Goal: Answer question/provide support: Share knowledge or assist other users

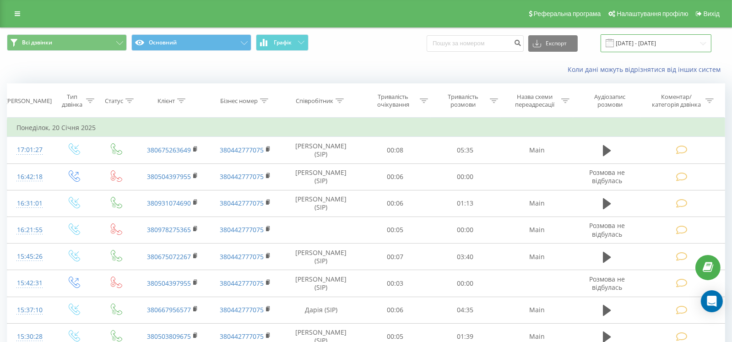
click at [653, 42] on input "20.12.2024 - 20.01.2025" at bounding box center [656, 43] width 111 height 18
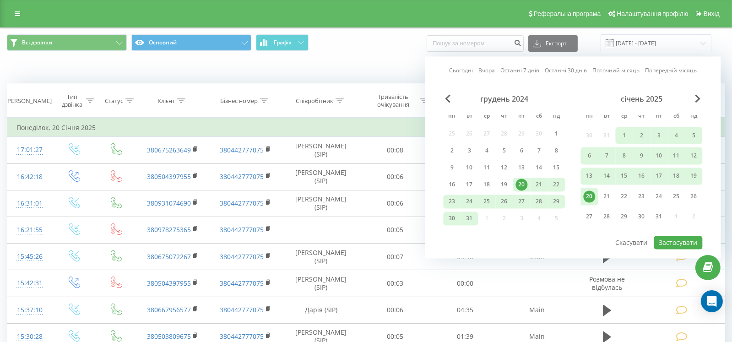
click at [525, 67] on link "Останні 7 днів" at bounding box center [519, 70] width 39 height 9
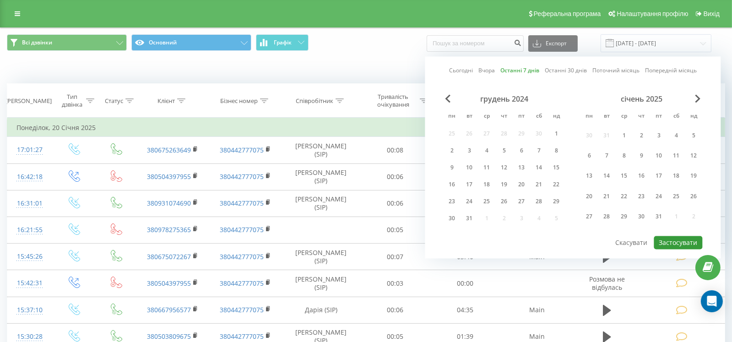
click at [673, 247] on button "Застосувати" at bounding box center [678, 242] width 49 height 13
type input "[DATE] - [DATE]"
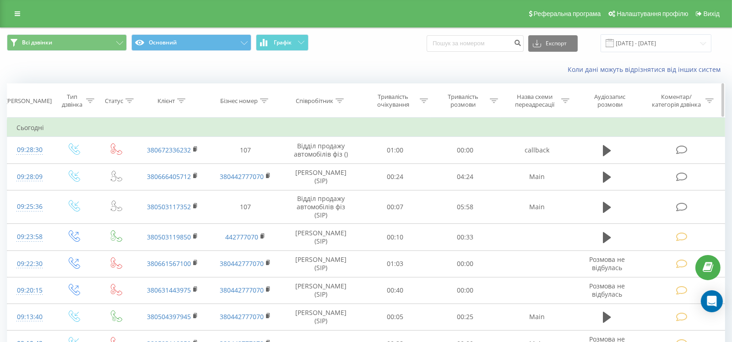
drag, startPoint x: 90, startPoint y: 88, endPoint x: 82, endPoint y: 94, distance: 10.2
click at [90, 88] on th "Тип дзвінка" at bounding box center [74, 101] width 45 height 34
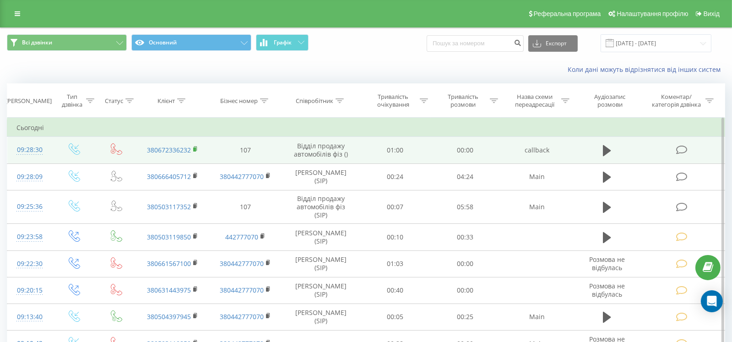
click at [196, 149] on rect at bounding box center [194, 149] width 3 height 4
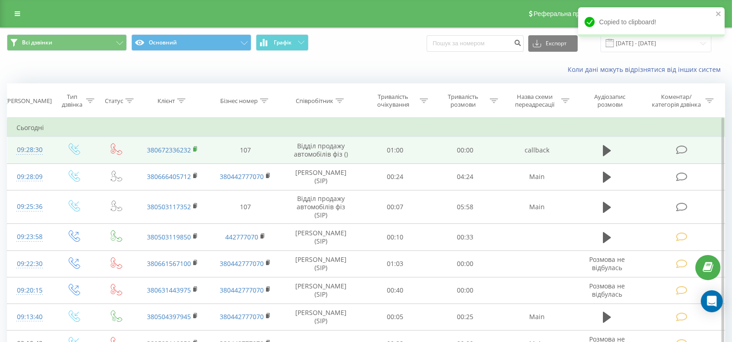
click at [194, 149] on rect at bounding box center [194, 149] width 3 height 4
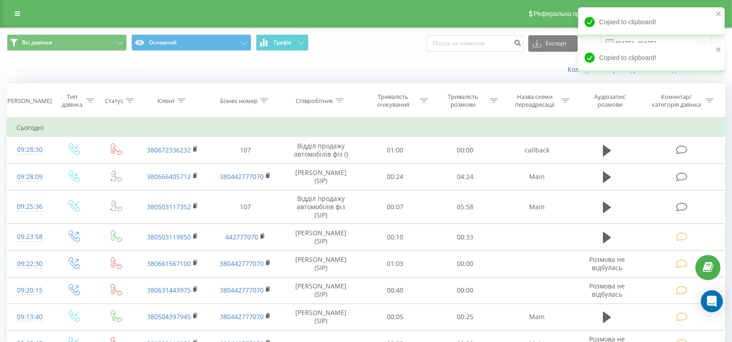
click at [80, 70] on div "Коли дані можуть відрізнятися вiд інших систем" at bounding box center [365, 70] width 731 height 22
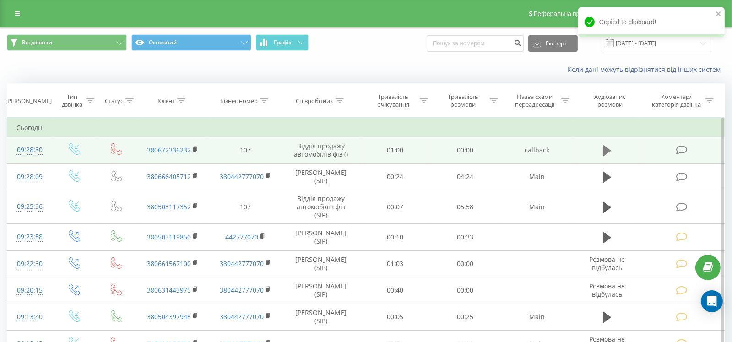
click at [605, 152] on icon at bounding box center [607, 150] width 8 height 11
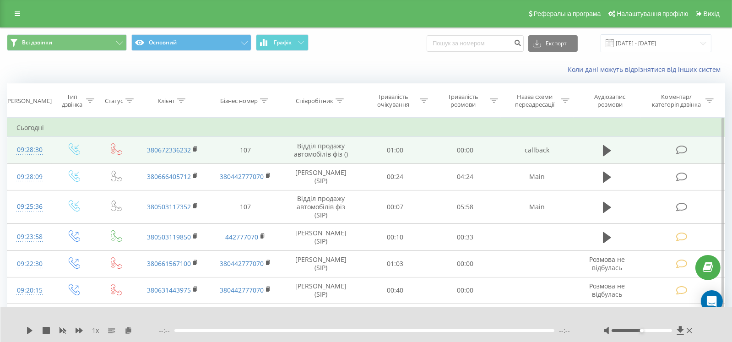
click at [76, 67] on div "Коли дані можуть відрізнятися вiд інших систем" at bounding box center [365, 70] width 731 height 22
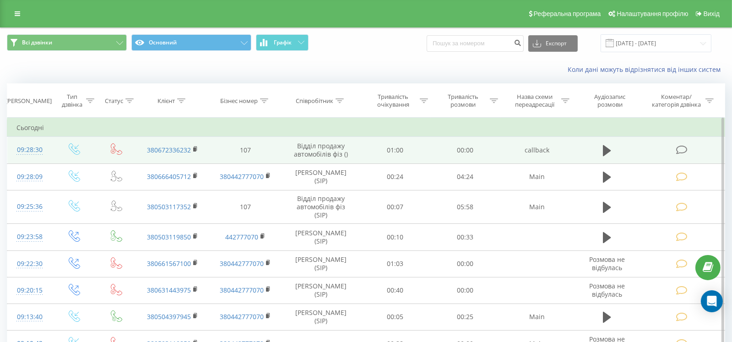
click at [681, 147] on icon at bounding box center [681, 150] width 11 height 10
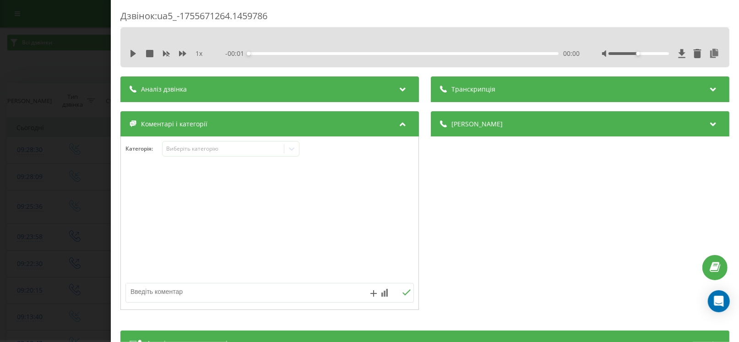
click at [178, 291] on textarea at bounding box center [241, 291] width 230 height 16
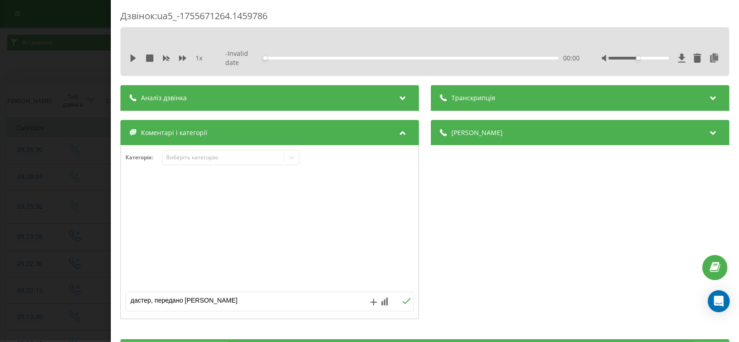
type textarea "дастер, передано Артуру"
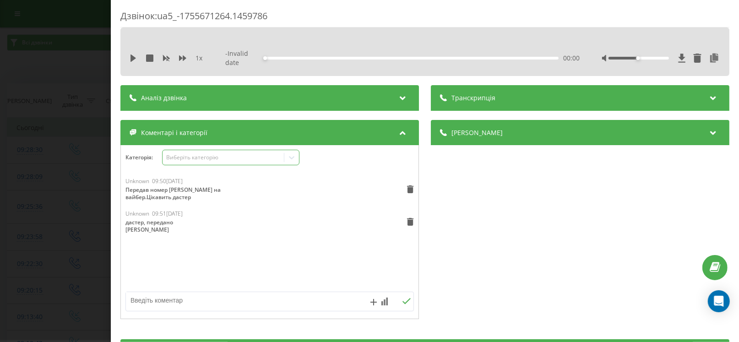
click at [209, 155] on div "Виберіть категорію" at bounding box center [223, 157] width 114 height 7
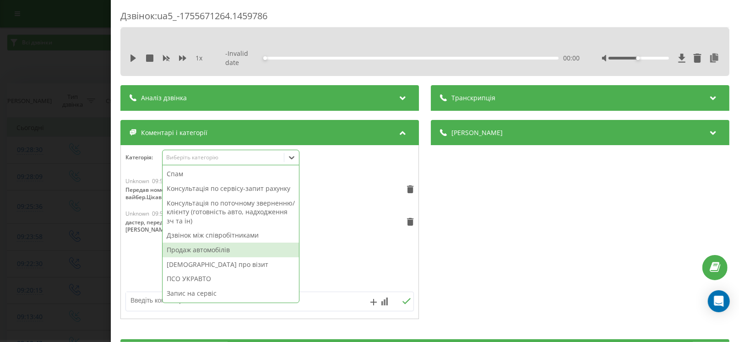
click at [203, 250] on div "Продаж автомобілів" at bounding box center [231, 250] width 136 height 15
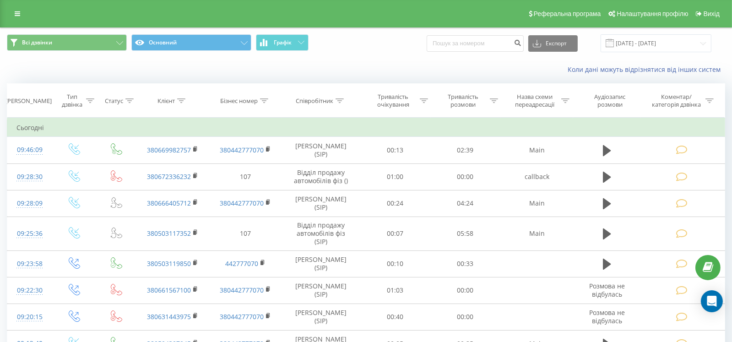
click at [91, 70] on div "Коли дані можуть відрізнятися вiд інших систем" at bounding box center [365, 70] width 731 height 22
click at [492, 48] on input at bounding box center [475, 43] width 97 height 16
paste input "0503849202"
type input "0503849202"
click at [522, 43] on icon "submit" at bounding box center [518, 41] width 8 height 5
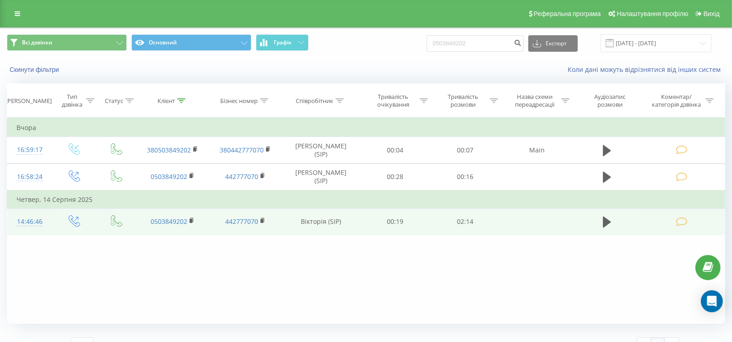
click at [686, 217] on icon at bounding box center [681, 222] width 11 height 10
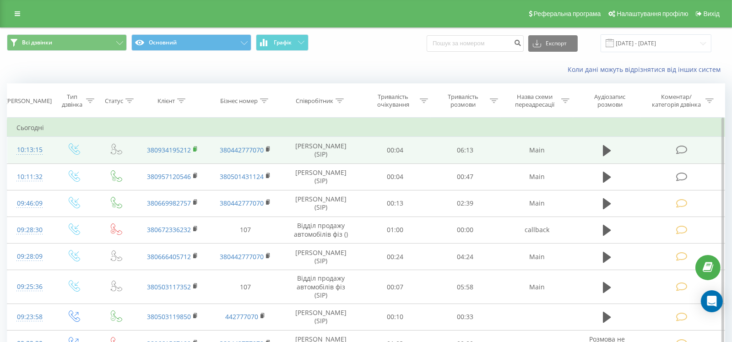
click at [196, 147] on rect at bounding box center [194, 149] width 3 height 4
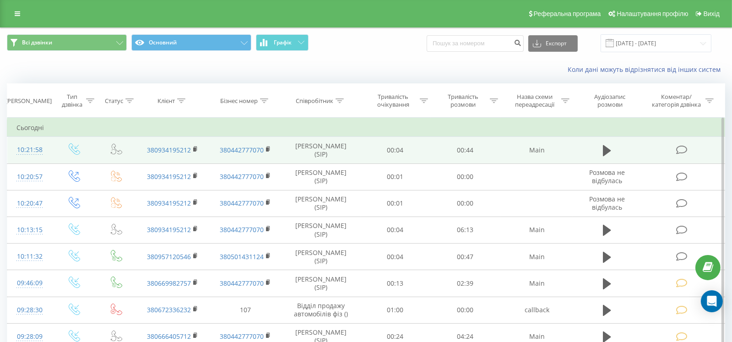
click at [677, 147] on icon at bounding box center [681, 150] width 11 height 10
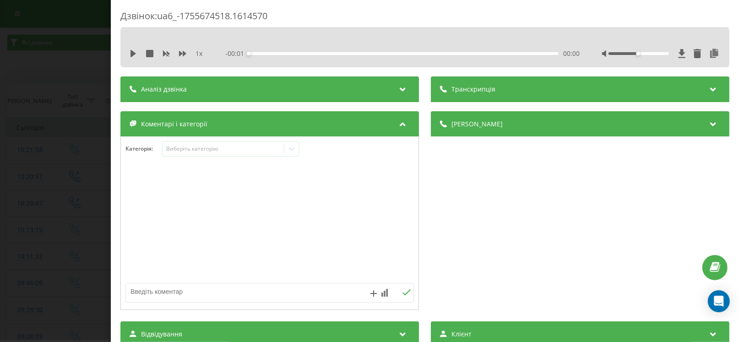
click at [241, 299] on textarea at bounding box center [241, 291] width 230 height 16
paste textarea "KADJAR Intense 1,5D (110hp) EDC 4x2 № КА3447СН VIN VF1RFE00466169803"
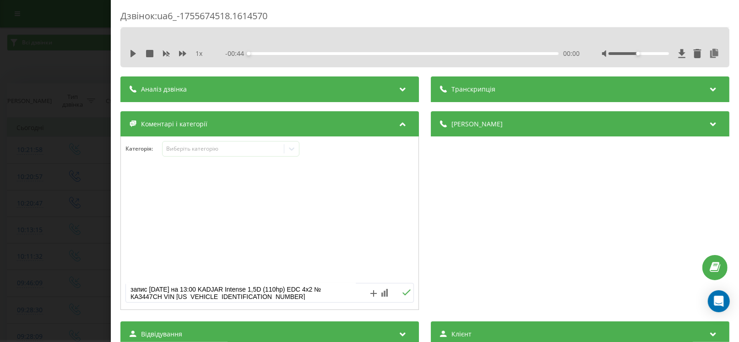
paste textarea "Пробіг 100 000км. з-на масла в коробці"
type textarea "запис 21/08/25 на 13:00 KADJAR Intense 1,5D (110hp) EDC 4x2 № КА3447СН VIN VF1R…"
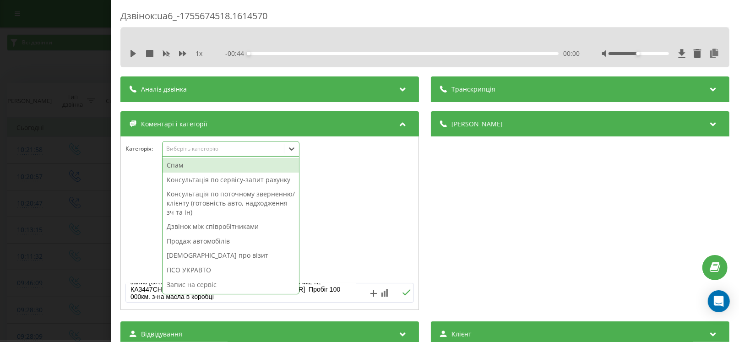
click at [204, 152] on div "Виберіть категорію" at bounding box center [223, 149] width 121 height 9
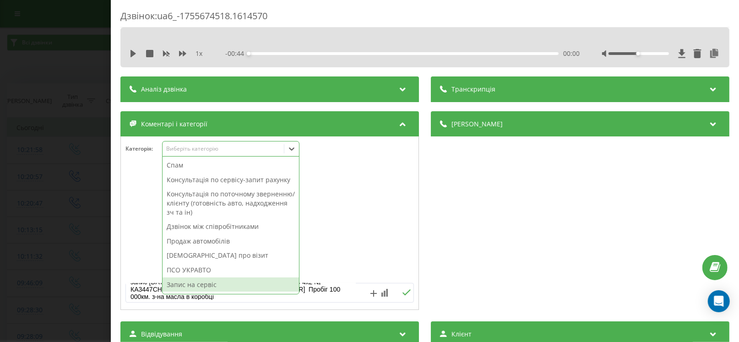
click at [210, 287] on div "Запис на сервіс" at bounding box center [231, 284] width 136 height 15
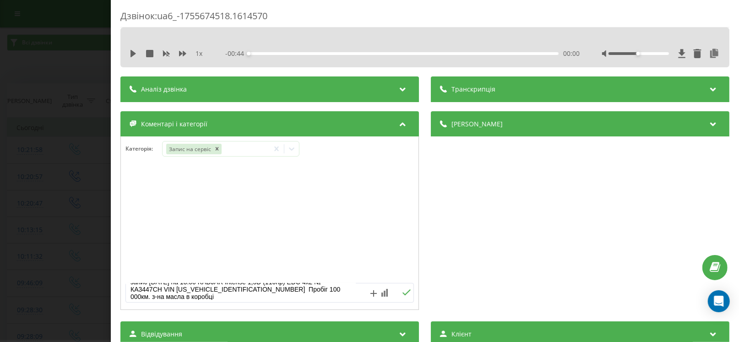
click at [402, 294] on icon at bounding box center [406, 292] width 8 height 6
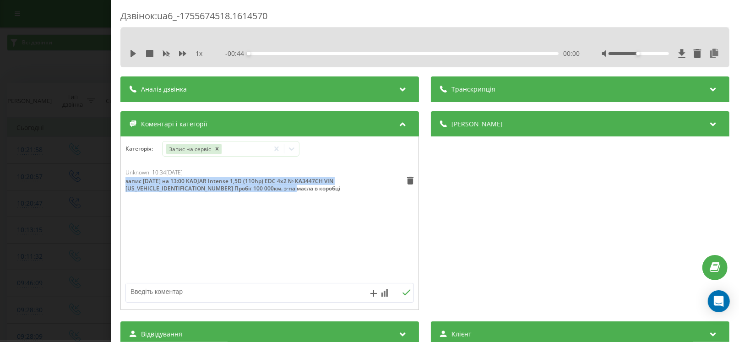
drag, startPoint x: 304, startPoint y: 188, endPoint x: 116, endPoint y: 180, distance: 188.8
click at [116, 180] on div "Дзвінок : ua6_-1755674518.1614570 1 x - 00:44 00:00 00:00 Транскрипція Для AI-а…" at bounding box center [425, 171] width 628 height 342
copy div "запис 21/08/25 на 13:00 KADJAR Intense 1,5D (110hp) EDC 4x2 № КА3447СН VIN VF1R…"
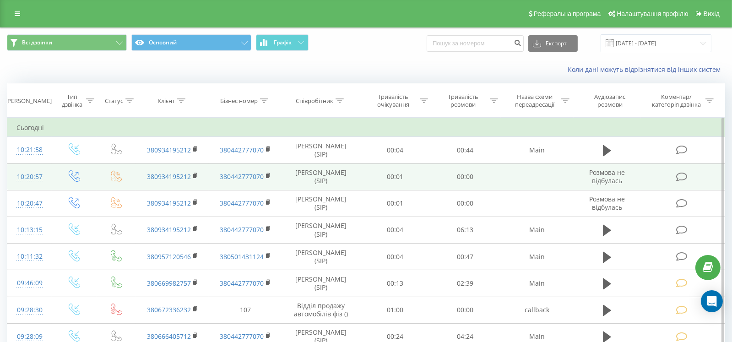
click at [679, 175] on icon at bounding box center [681, 177] width 11 height 10
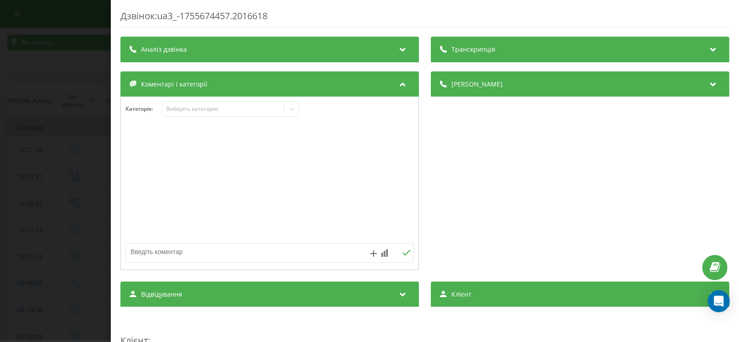
click at [197, 256] on textarea at bounding box center [241, 252] width 230 height 16
paste textarea "запис 21/08/25 на 13:00 KADJAR Intense 1,5D (110hp) EDC 4x2 № КА3447СН VIN VF1R…"
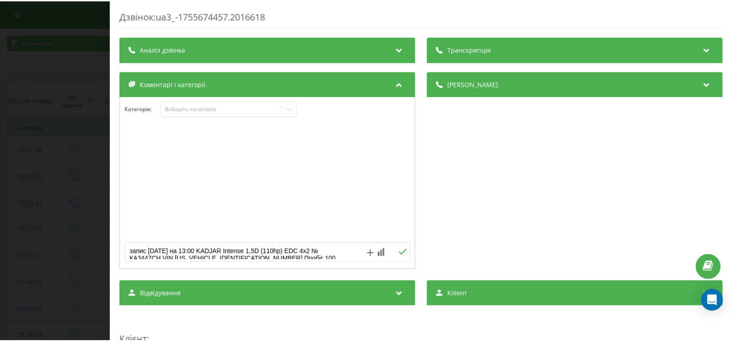
scroll to position [10, 0]
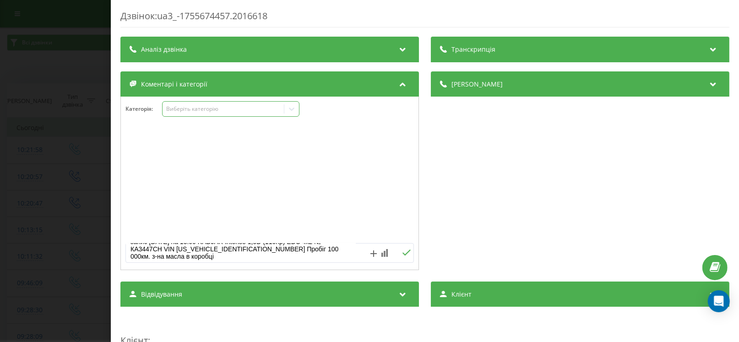
type textarea "запис 21/08/25 на 13:00 KADJAR Intense 1,5D (110hp) EDC 4x2 № КА3447СН VIN VF1R…"
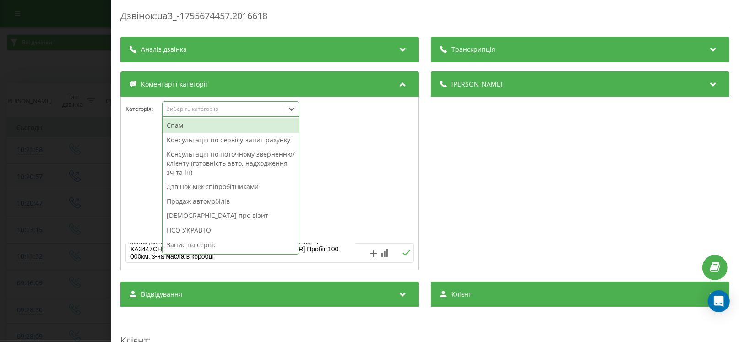
click at [187, 111] on div "Виберіть категорію" at bounding box center [223, 108] width 114 height 7
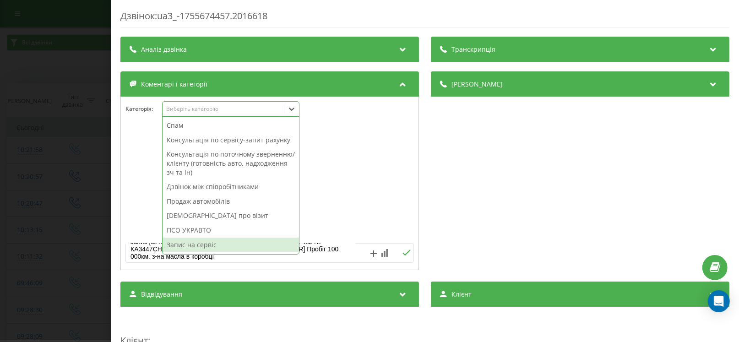
click at [216, 245] on div "Запис на сервіс" at bounding box center [231, 245] width 136 height 15
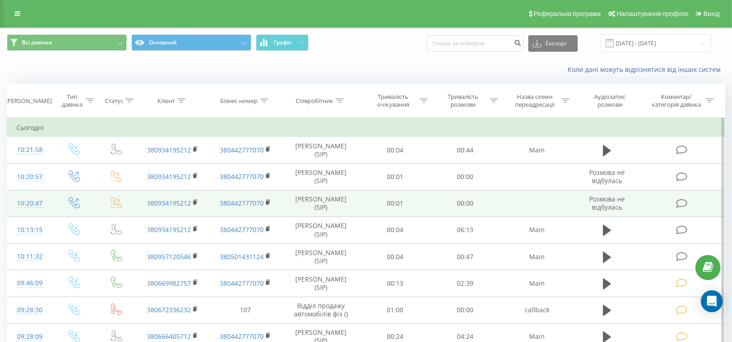
click at [674, 205] on td at bounding box center [683, 203] width 84 height 27
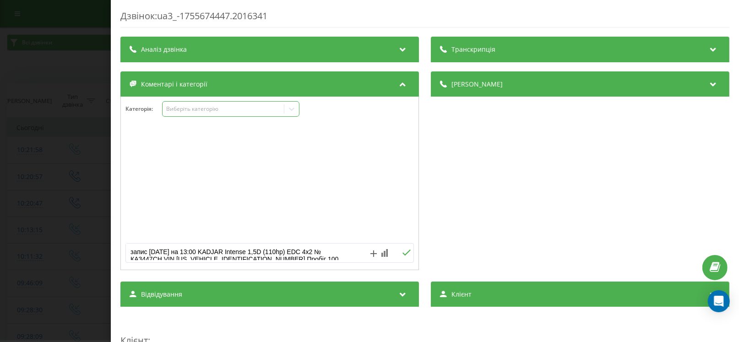
click at [177, 105] on div "Виберіть категорію" at bounding box center [223, 109] width 121 height 9
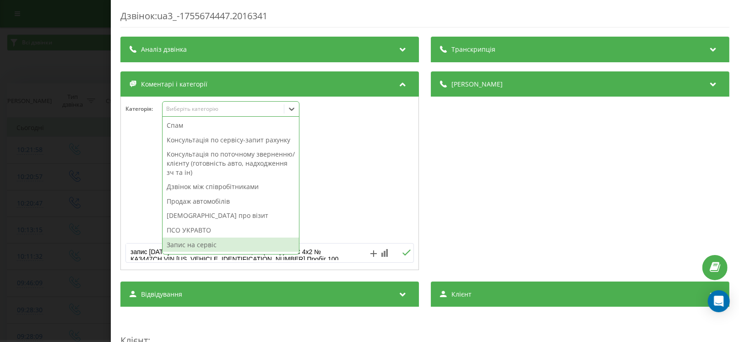
click at [205, 245] on div "Запис на сервіс" at bounding box center [231, 245] width 136 height 15
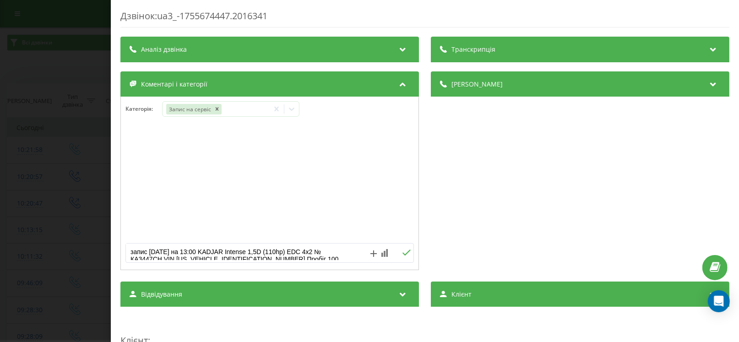
drag, startPoint x: 411, startPoint y: 249, endPoint x: 407, endPoint y: 251, distance: 4.7
click at [408, 250] on form "запис 21/08/25 на 13:00 KADJAR Intense 1,5D (110hp) EDC 4x2 № КА3447СН VIN VF1R…" at bounding box center [270, 253] width 298 height 20
click at [407, 251] on icon at bounding box center [406, 253] width 9 height 6
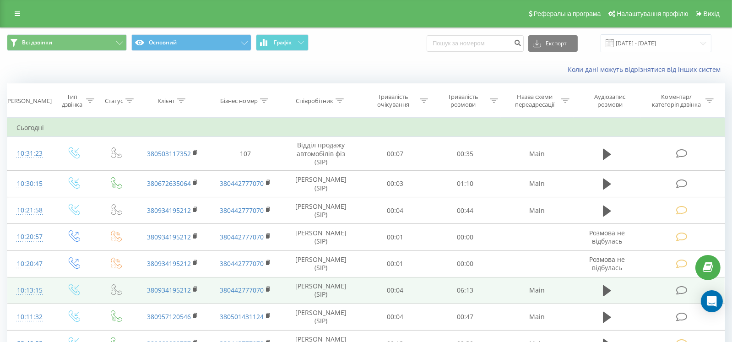
click at [680, 290] on icon at bounding box center [681, 291] width 11 height 10
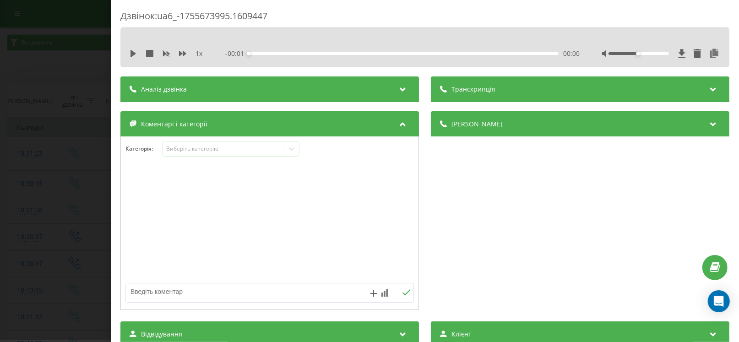
click at [203, 293] on textarea at bounding box center [241, 291] width 230 height 16
paste textarea "запис 21/08/25 на 13:00 KADJAR Intense 1,5D (110hp) EDC 4x2 № КА3447СН VIN VF1R…"
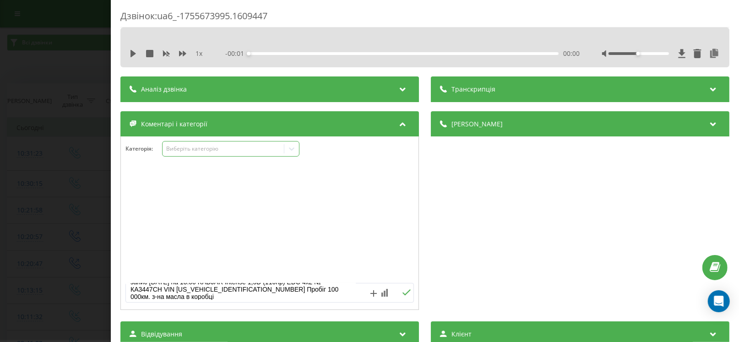
type textarea "запис 21/08/25 на 13:00 KADJAR Intense 1,5D (110hp) EDC 4x2 № КА3447СН VIN VF1R…"
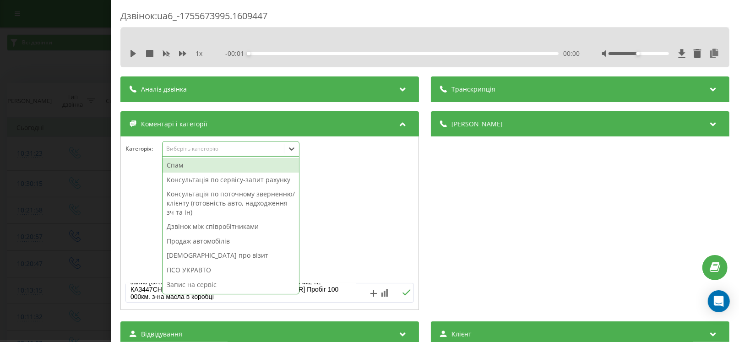
click at [169, 150] on div "Виберіть категорію" at bounding box center [223, 148] width 114 height 7
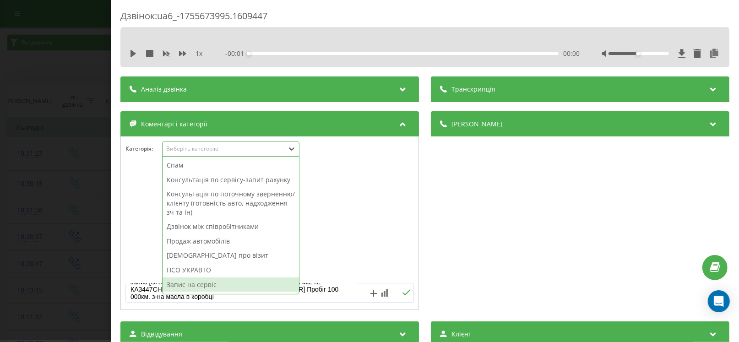
click at [212, 282] on div "Запис на сервіс" at bounding box center [231, 284] width 136 height 15
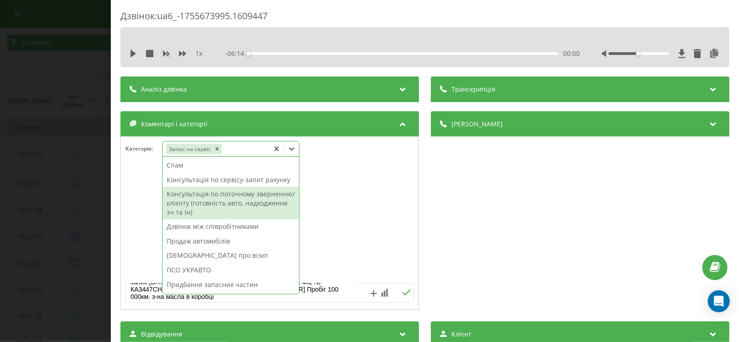
click at [405, 296] on div "запис 21/08/25 на 13:00 KADJAR Intense 1,5D (110hp) EDC 4x2 № КА3447СН VIN VF1R…" at bounding box center [269, 293] width 288 height 20
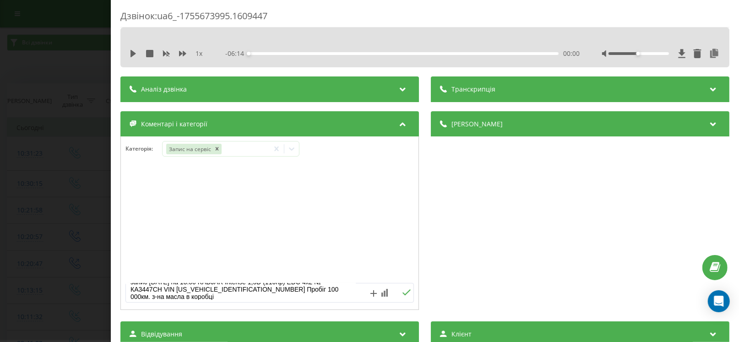
click at [403, 294] on icon at bounding box center [406, 292] width 9 height 6
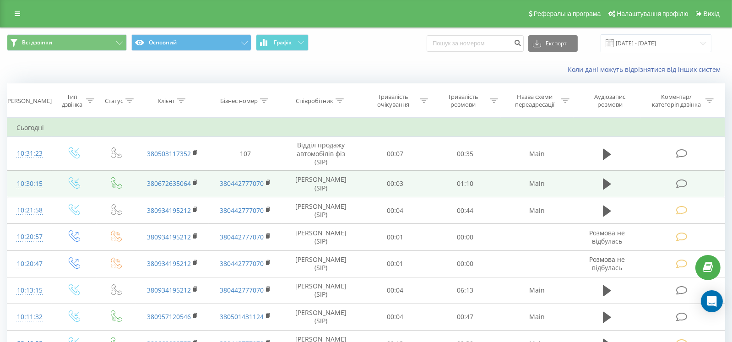
click at [685, 185] on icon at bounding box center [681, 184] width 11 height 10
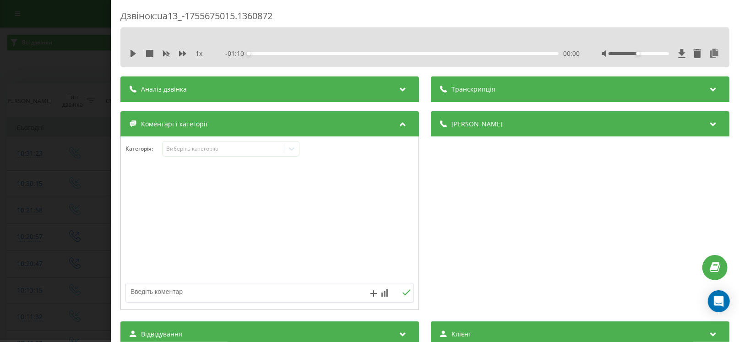
click at [239, 289] on textarea at bounding box center [241, 291] width 230 height 16
paste textarea "Кл – АСТРІУМ ТОВ № -380672635064 А\м –MASTER L2H2, 3.5т, 2.3 дизель (125) MT6 F…"
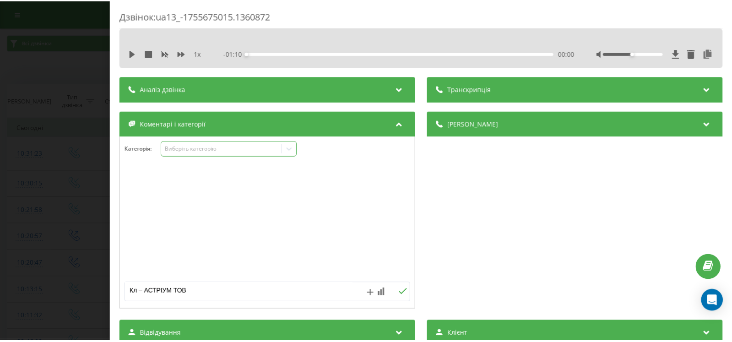
scroll to position [47, 0]
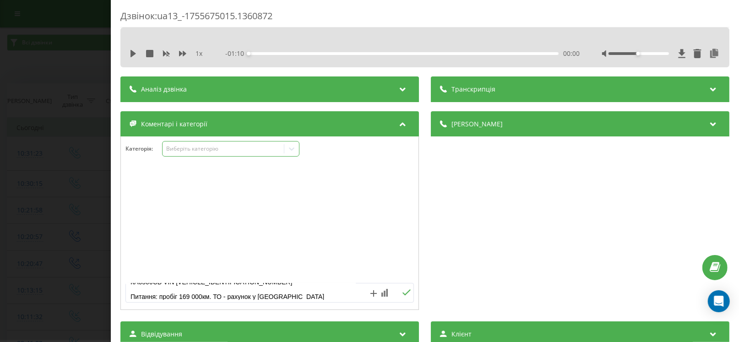
type textarea "Кл – АСТРІУМ ТОВ № -380672635064 А\м –MASTER L2H2, 3.5т, 2.3 дизель (125) MT6 F…"
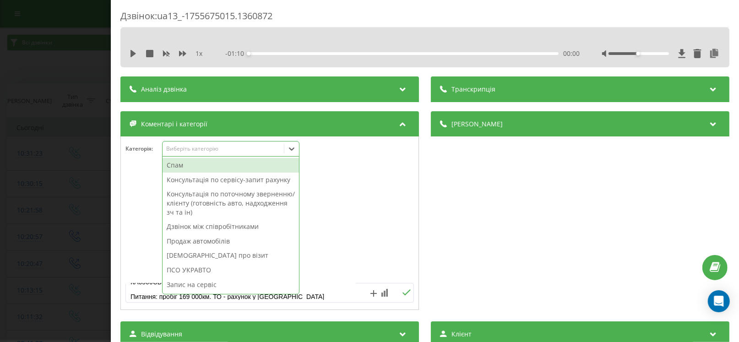
click at [188, 145] on div "Виберіть категорію" at bounding box center [223, 148] width 114 height 7
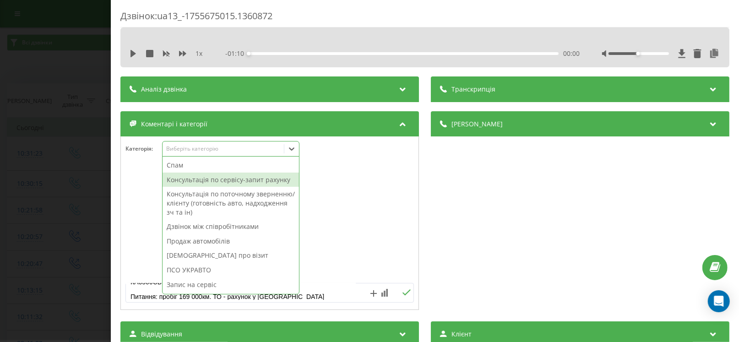
click at [196, 180] on div "Консультація по сервісу-запит рахунку" at bounding box center [231, 180] width 136 height 15
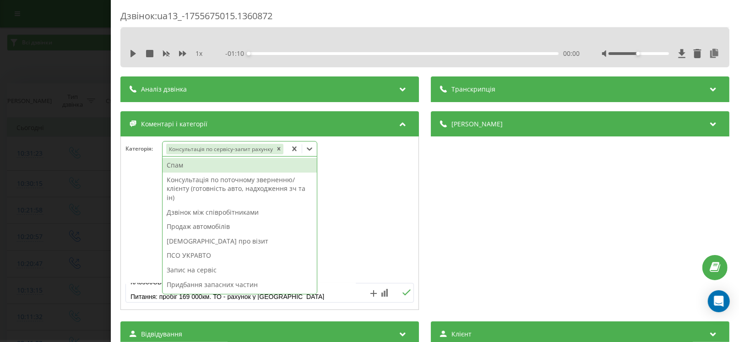
click at [406, 292] on icon at bounding box center [406, 292] width 9 height 6
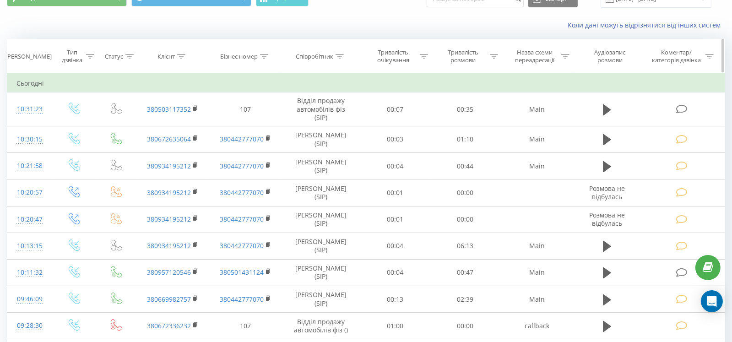
scroll to position [91, 0]
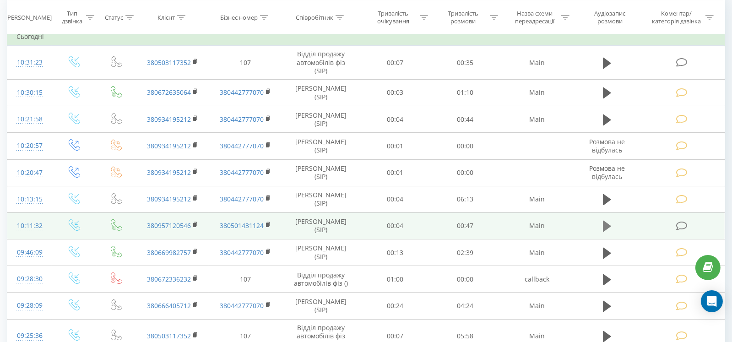
click at [607, 224] on icon at bounding box center [607, 226] width 8 height 11
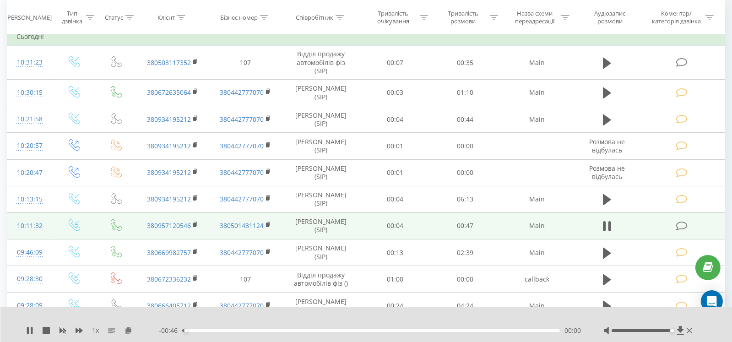
drag, startPoint x: 642, startPoint y: 329, endPoint x: 687, endPoint y: 320, distance: 45.8
click at [687, 320] on div "1 x - 00:46 00:00 00:00" at bounding box center [366, 324] width 732 height 35
click at [680, 224] on icon at bounding box center [681, 226] width 11 height 10
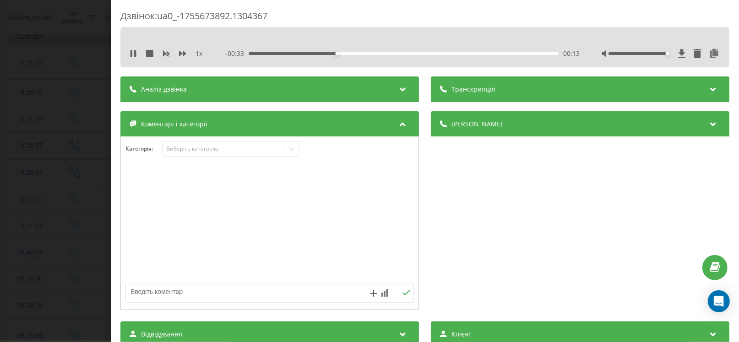
click at [176, 299] on div at bounding box center [241, 292] width 230 height 19
click at [183, 296] on textarea at bounding box center [241, 291] width 230 height 16
type textarea "тіго 2 про, передано Артуру. кл-Дмитро"
click at [138, 53] on div "1 x" at bounding box center [171, 53] width 82 height 9
click at [132, 51] on icon at bounding box center [131, 53] width 2 height 7
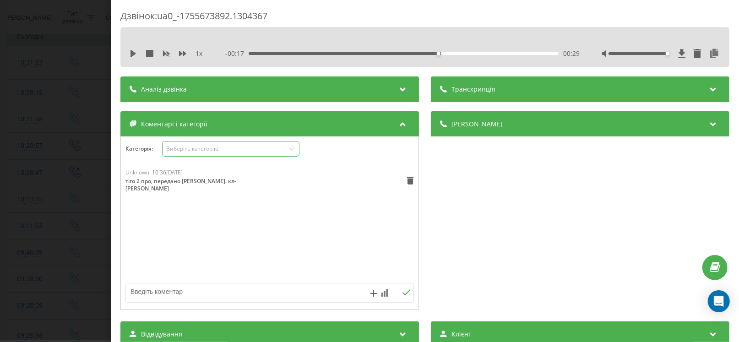
click at [192, 147] on div "Виберіть категорію" at bounding box center [223, 148] width 114 height 7
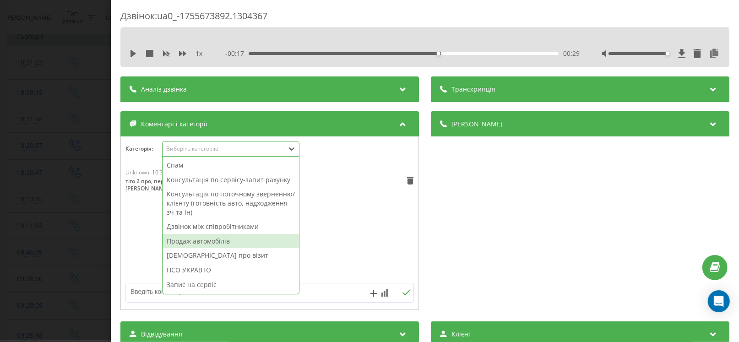
click at [193, 243] on div "Продаж автомобілів" at bounding box center [231, 241] width 136 height 15
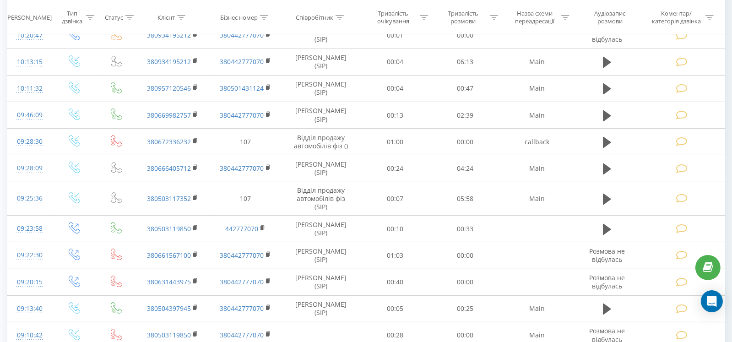
scroll to position [275, 0]
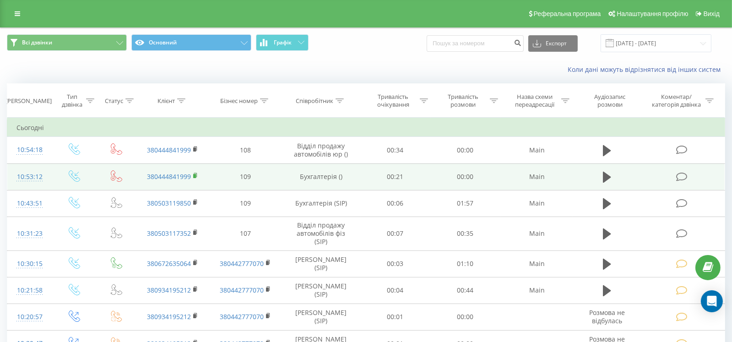
click at [195, 176] on rect at bounding box center [194, 176] width 3 height 4
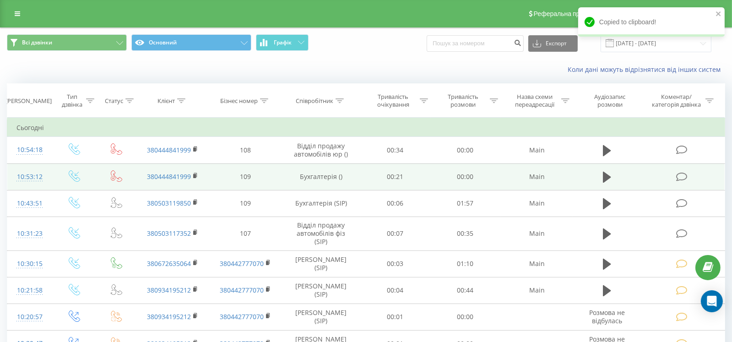
click at [684, 173] on icon at bounding box center [681, 177] width 11 height 10
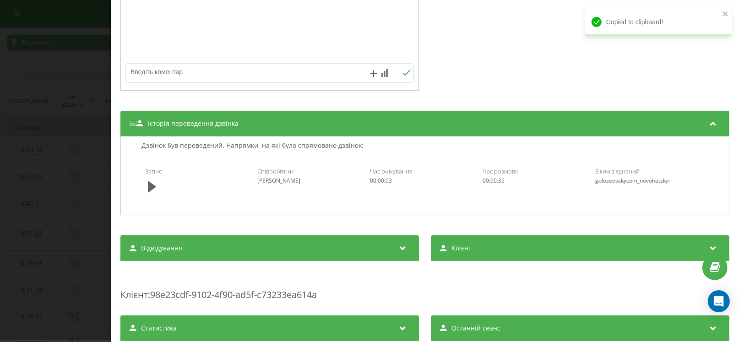
scroll to position [238, 0]
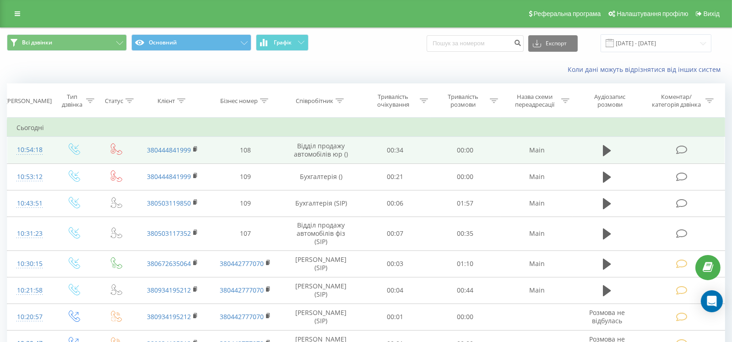
click at [681, 147] on icon at bounding box center [681, 150] width 11 height 10
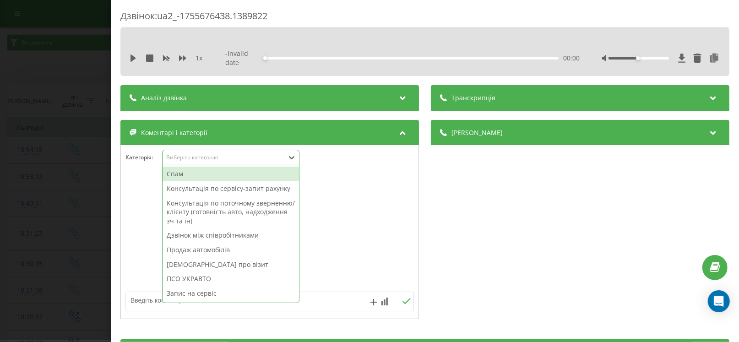
click at [185, 157] on div "Виберіть категорію" at bounding box center [223, 157] width 114 height 7
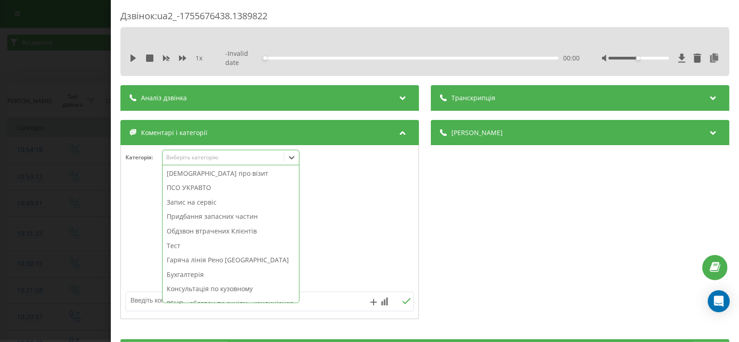
scroll to position [91, 0]
click at [182, 276] on div "Бухгалтерія" at bounding box center [231, 274] width 136 height 15
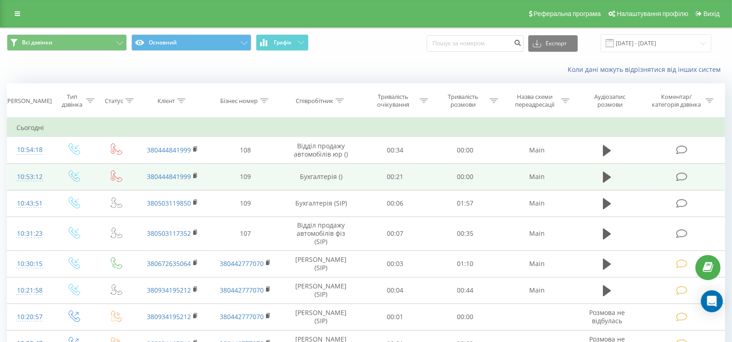
click at [679, 172] on span at bounding box center [682, 176] width 13 height 9
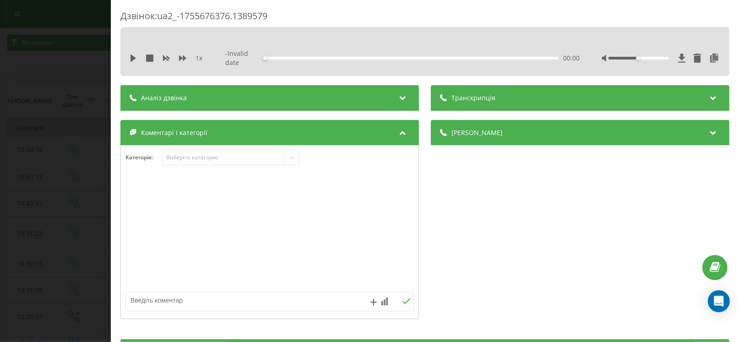
click at [191, 146] on div "Категорія : Виберіть категорію" at bounding box center [269, 232] width 299 height 174
click at [190, 153] on div "Виберіть категорію" at bounding box center [223, 157] width 121 height 9
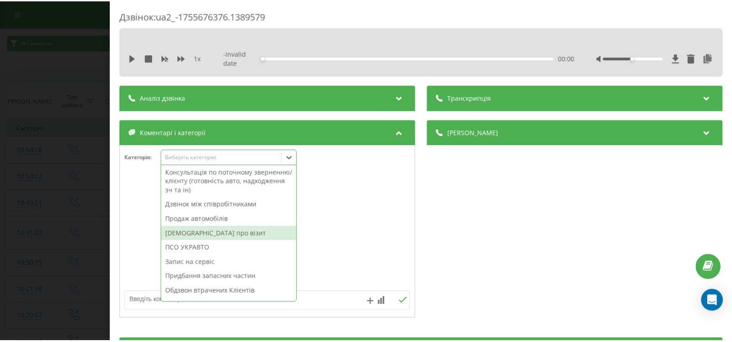
scroll to position [45, 0]
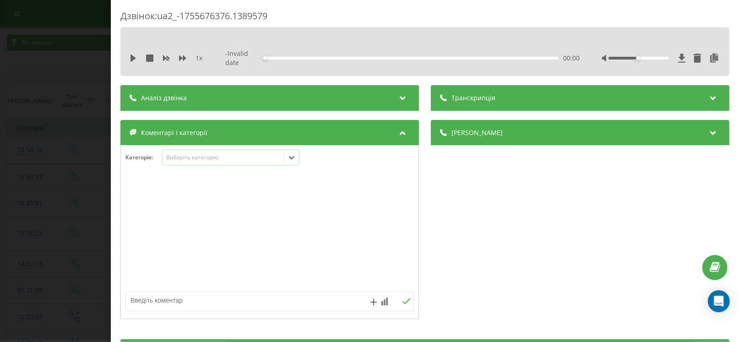
click at [212, 158] on div "Виберіть категорію" at bounding box center [223, 157] width 114 height 7
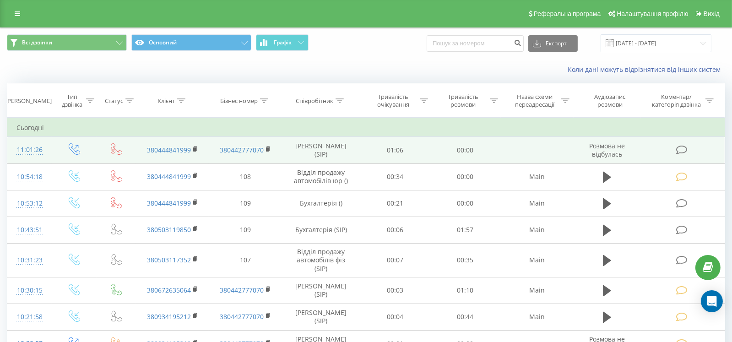
click at [677, 146] on icon at bounding box center [681, 150] width 11 height 10
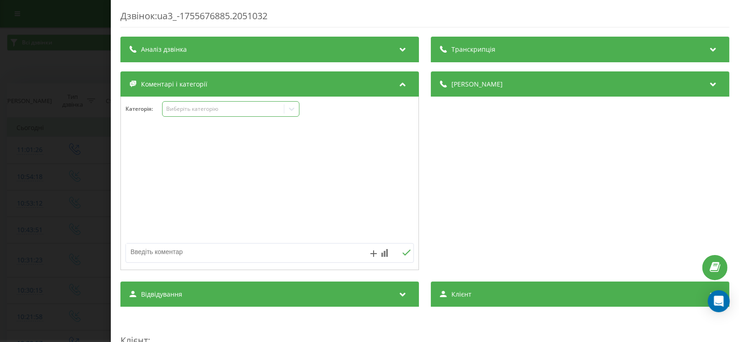
click at [183, 114] on div "Виберіть категорію" at bounding box center [230, 109] width 137 height 16
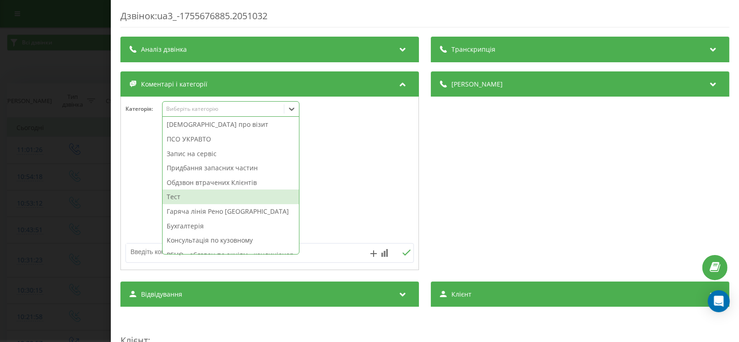
scroll to position [109, 0]
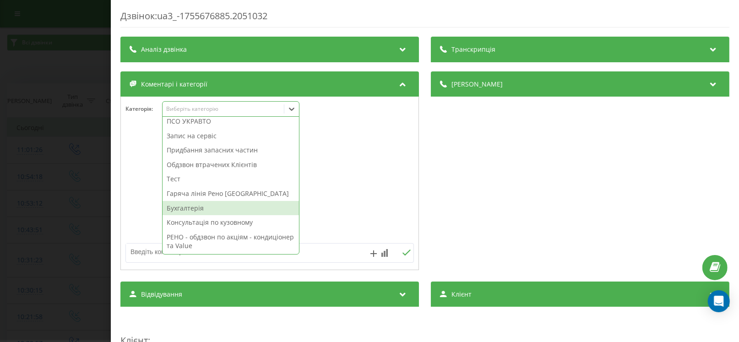
click at [186, 203] on div "Бухгалтерія" at bounding box center [231, 208] width 136 height 15
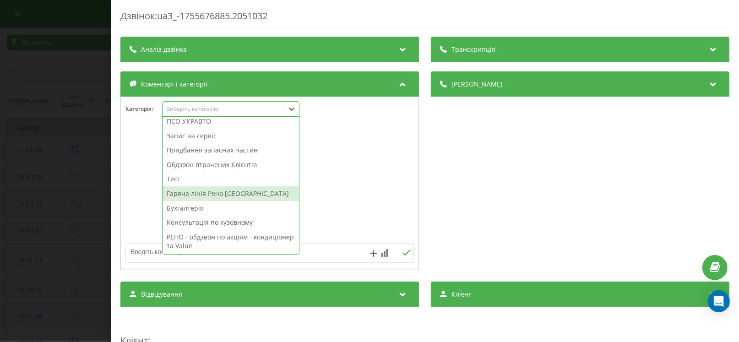
scroll to position [94, 0]
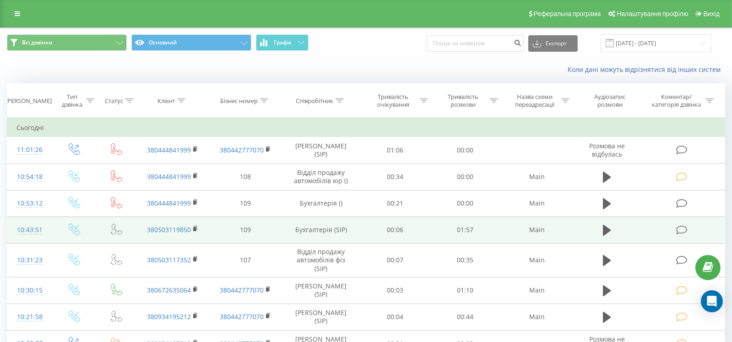
click at [679, 229] on icon at bounding box center [681, 230] width 11 height 10
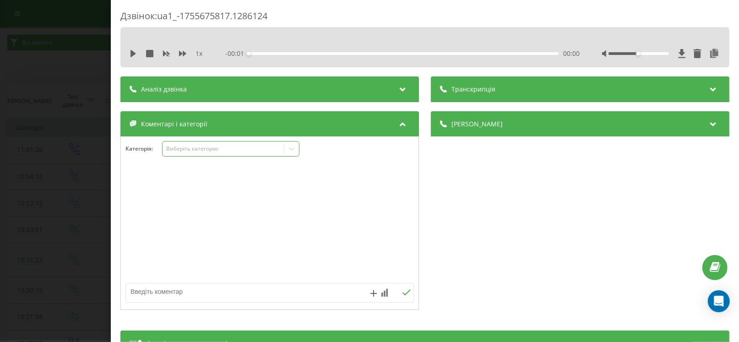
click at [197, 145] on div "Виберіть категорію" at bounding box center [223, 148] width 114 height 7
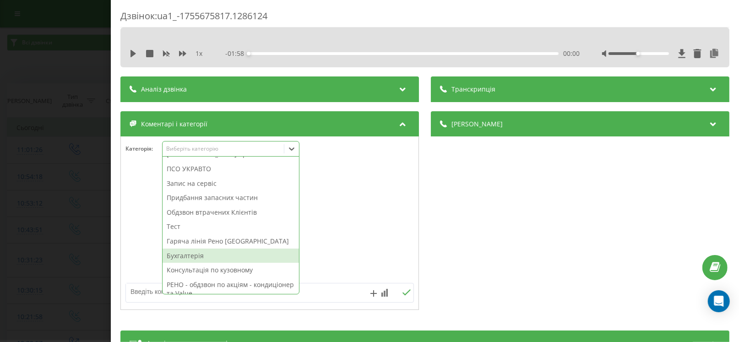
scroll to position [109, 0]
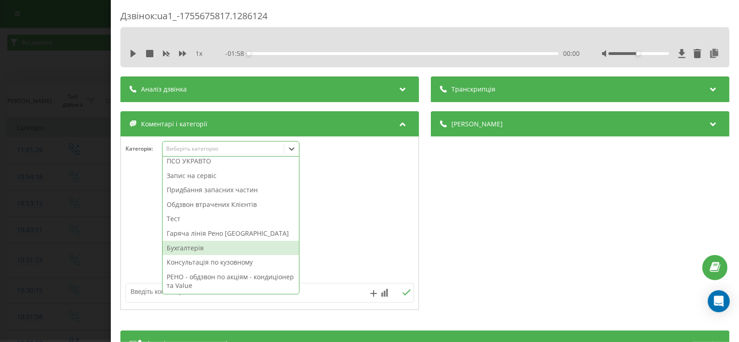
click at [197, 247] on div "Бухгалтерія" at bounding box center [231, 248] width 136 height 15
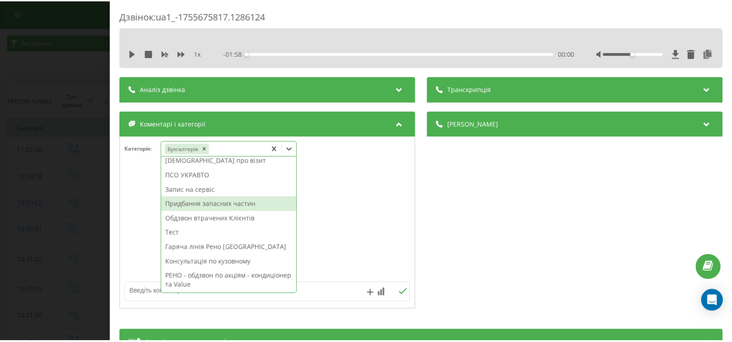
scroll to position [94, 0]
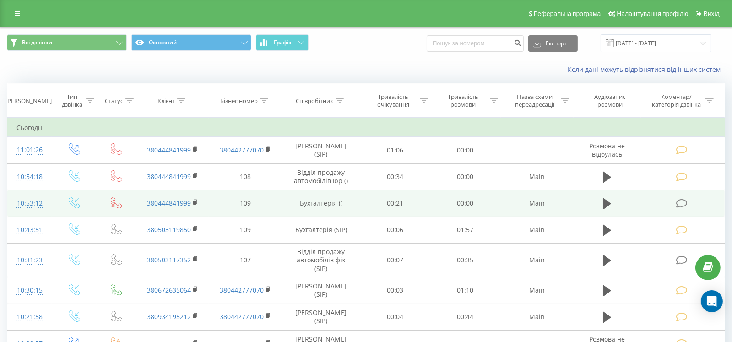
click at [680, 204] on icon at bounding box center [681, 204] width 11 height 10
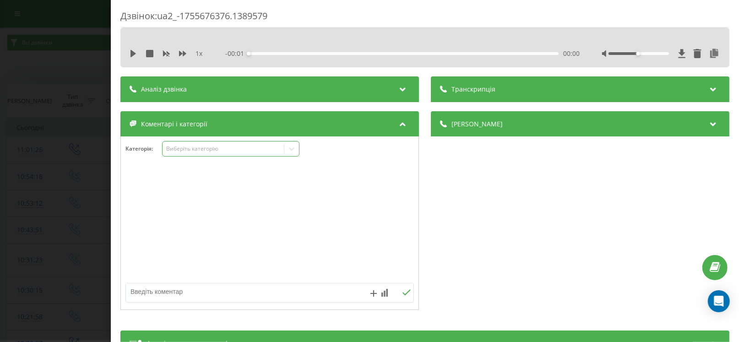
click at [190, 145] on div "Виберіть категорію" at bounding box center [223, 148] width 114 height 7
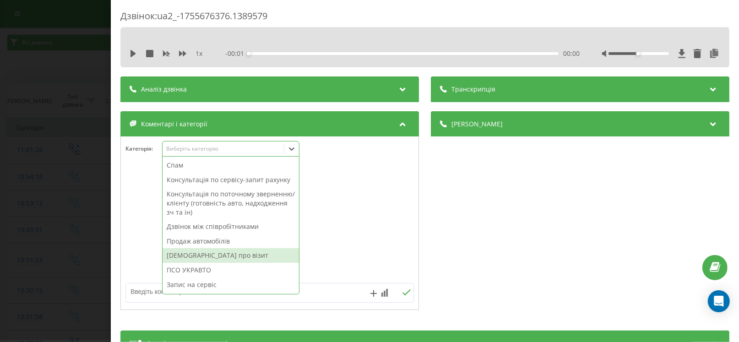
scroll to position [109, 0]
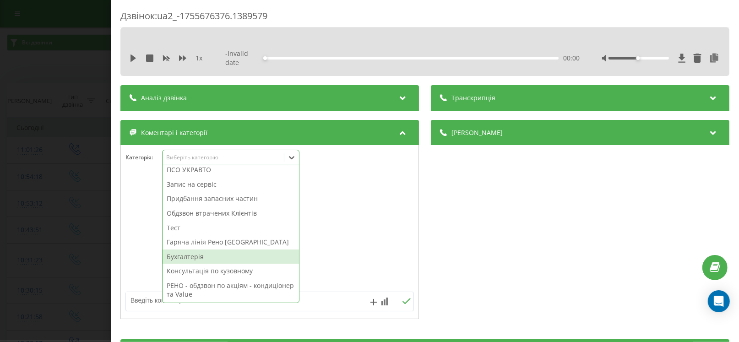
click at [198, 253] on div "Бухгалтерія" at bounding box center [231, 257] width 136 height 15
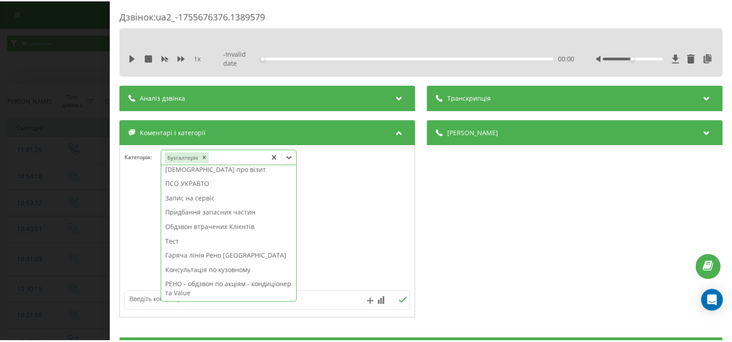
scroll to position [94, 0]
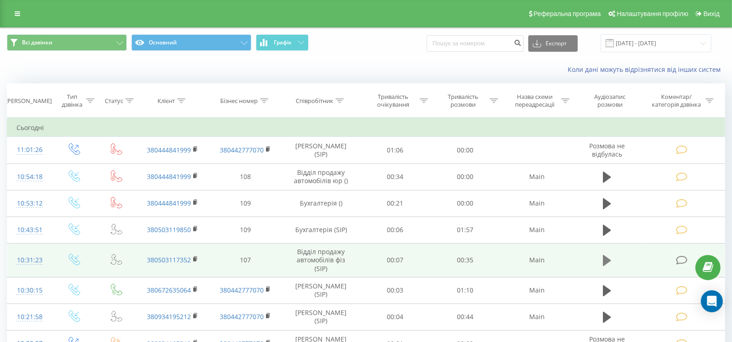
click at [607, 260] on icon at bounding box center [607, 260] width 8 height 11
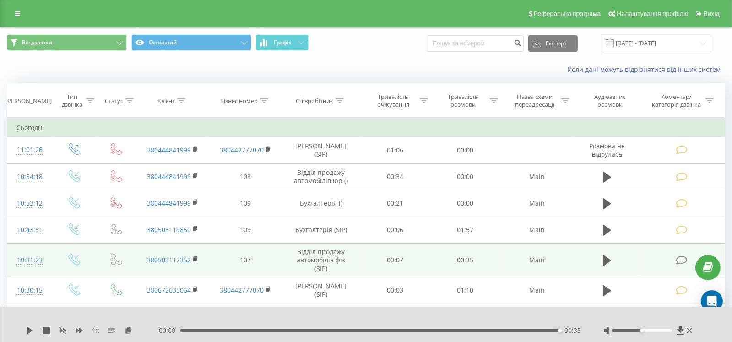
click at [682, 264] on icon at bounding box center [681, 260] width 11 height 10
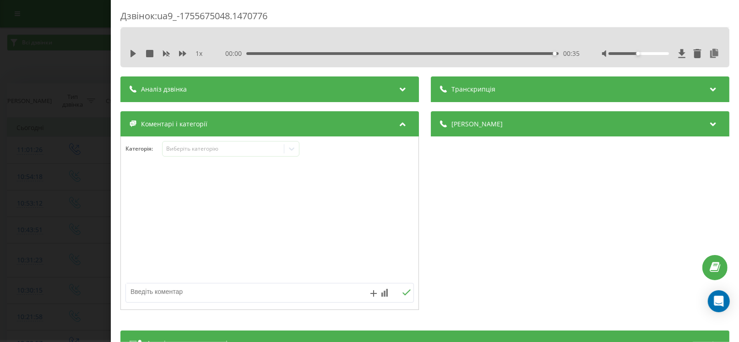
click at [228, 284] on textarea at bounding box center [241, 291] width 230 height 16
type textarea "комерційна пропозиція - готує [PERSON_NAME]"
click at [200, 153] on div "Виберіть категорію" at bounding box center [230, 149] width 137 height 16
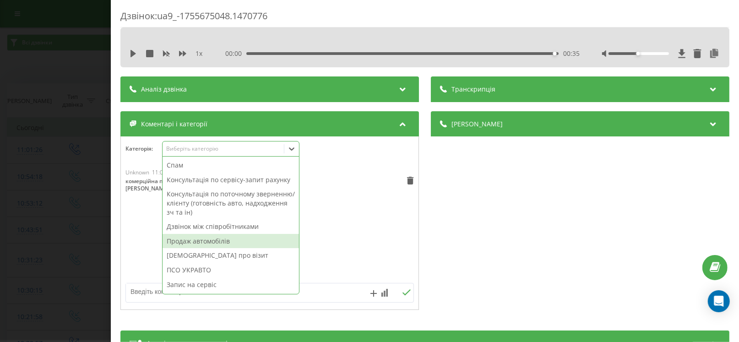
click at [197, 242] on div "Продаж автомобілів" at bounding box center [231, 241] width 136 height 15
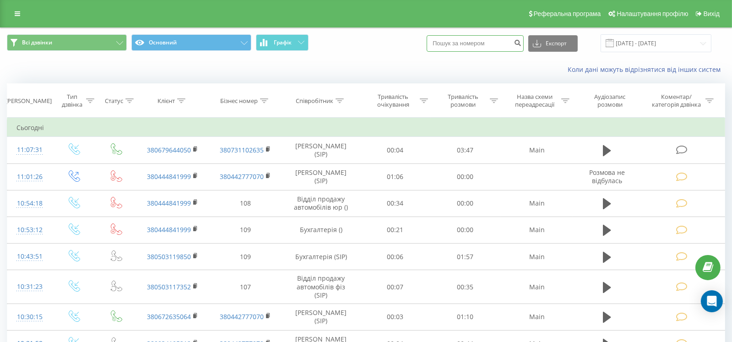
click at [512, 43] on input at bounding box center [475, 43] width 97 height 16
paste input "380977743812"
type input "380977743812"
click at [522, 43] on icon "submit" at bounding box center [518, 41] width 8 height 5
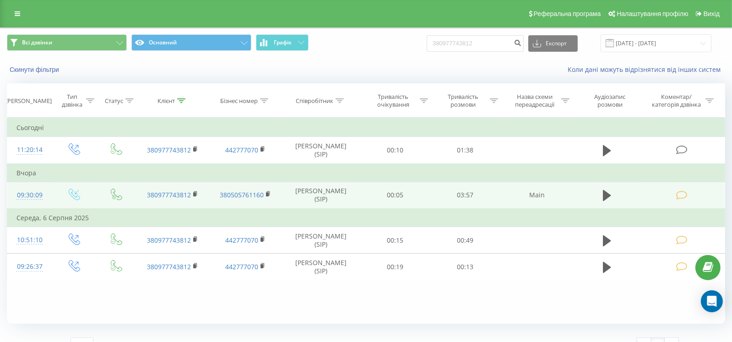
click at [675, 192] on td at bounding box center [683, 195] width 84 height 27
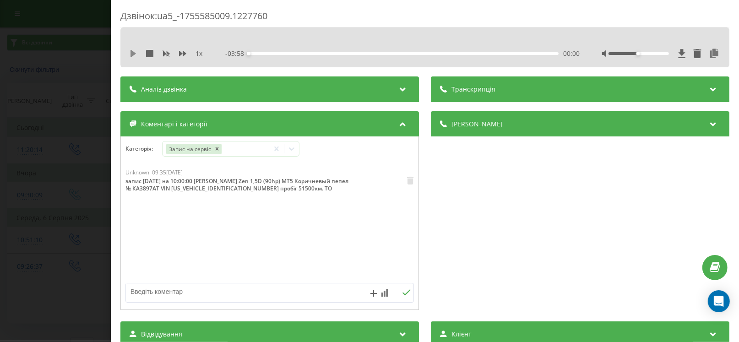
click at [133, 55] on icon at bounding box center [132, 53] width 5 height 7
click at [679, 54] on icon at bounding box center [682, 53] width 7 height 9
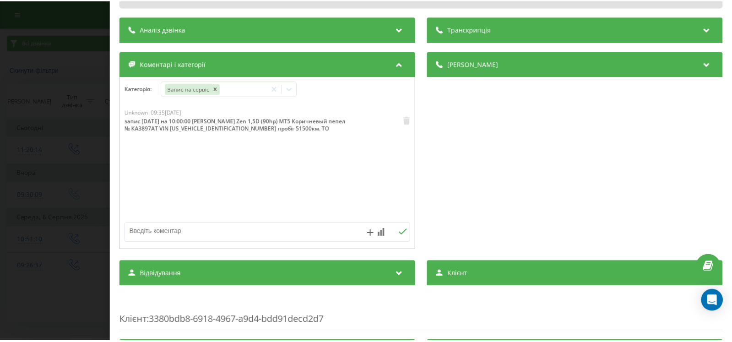
scroll to position [66, 0]
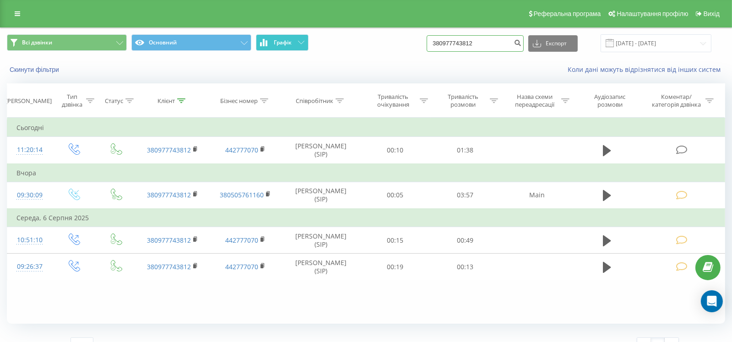
drag, startPoint x: 464, startPoint y: 40, endPoint x: 289, endPoint y: 39, distance: 175.4
click at [289, 39] on div "Всі дзвінки Основний Графік 380977743812 Експорт .csv .xls .xlsx [DATE] - [DATE]" at bounding box center [366, 43] width 718 height 18
paste input "635759715"
type input "380635759715"
click at [522, 43] on icon "submit" at bounding box center [518, 41] width 8 height 5
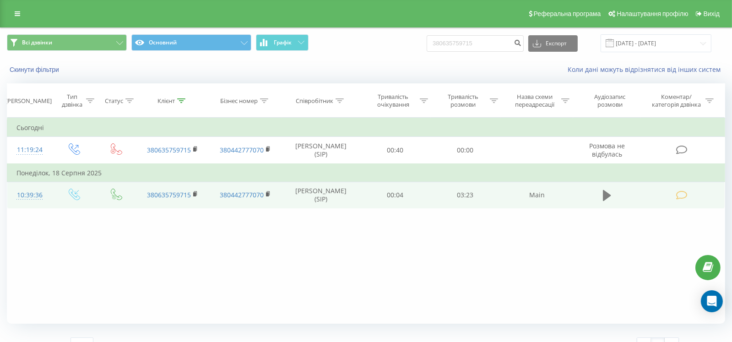
click at [601, 198] on button at bounding box center [607, 196] width 14 height 14
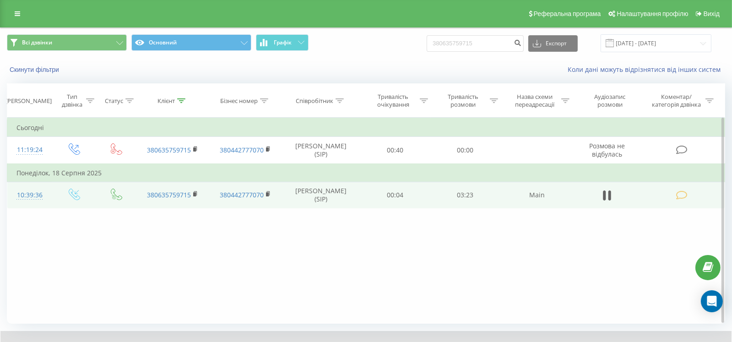
click at [682, 196] on icon at bounding box center [681, 195] width 11 height 10
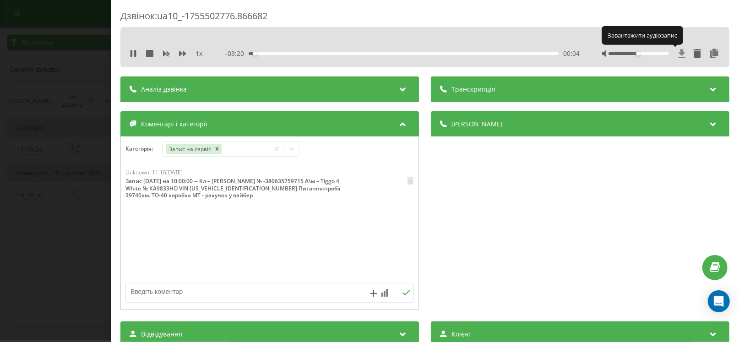
click at [679, 52] on icon at bounding box center [682, 53] width 7 height 9
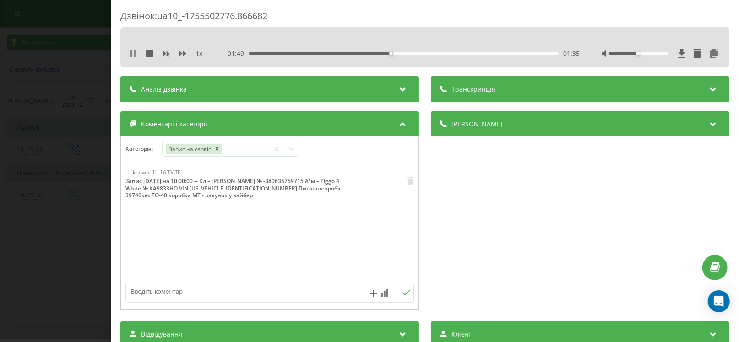
click at [132, 50] on icon at bounding box center [131, 53] width 2 height 7
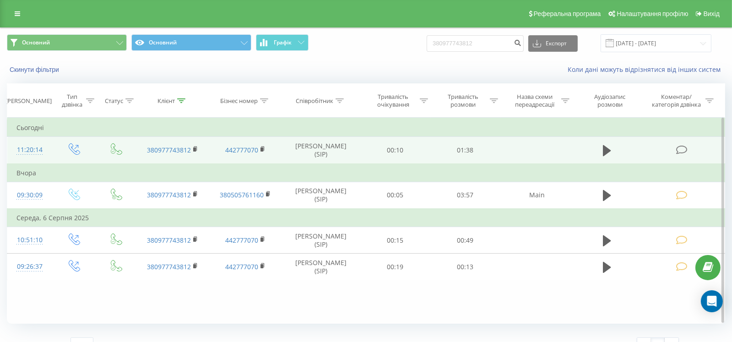
click at [682, 152] on icon at bounding box center [681, 150] width 11 height 10
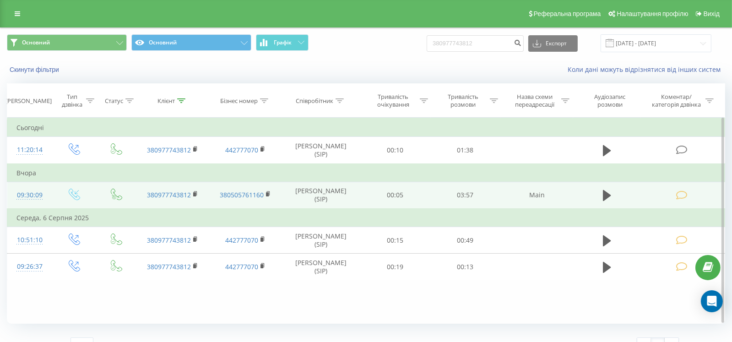
click at [679, 195] on icon at bounding box center [681, 195] width 11 height 10
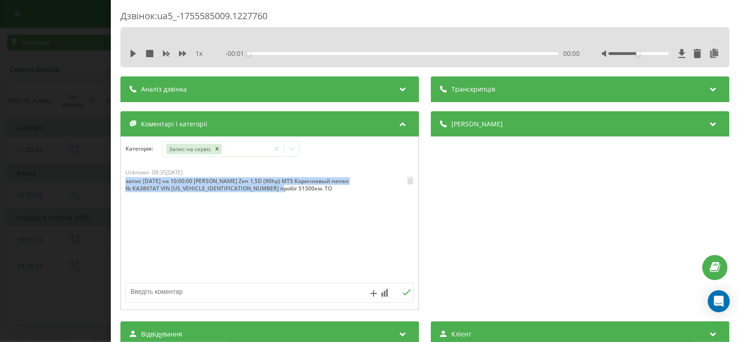
drag, startPoint x: 301, startPoint y: 188, endPoint x: 102, endPoint y: 178, distance: 199.9
click at [102, 178] on div "Дзвінок : ua5_-1755585009.1227760 1 x - 00:01 00:00 00:00 Транскрипція Для AI-а…" at bounding box center [369, 171] width 739 height 342
copy div "запис [DATE] на 10:00:00 [PERSON_NAME] Zen 1,5D (90hp) MT5 Коричневый пепел № К…"
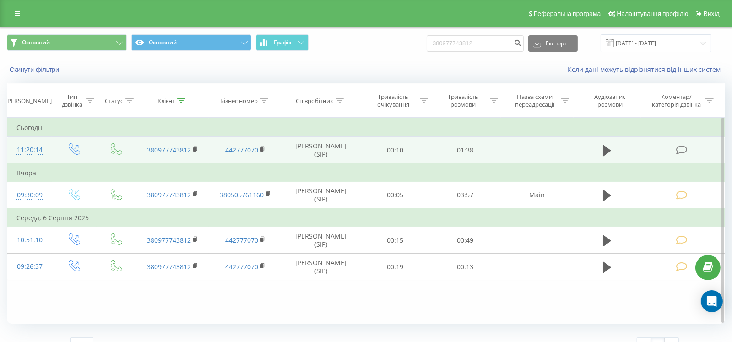
click at [680, 147] on icon at bounding box center [681, 150] width 11 height 10
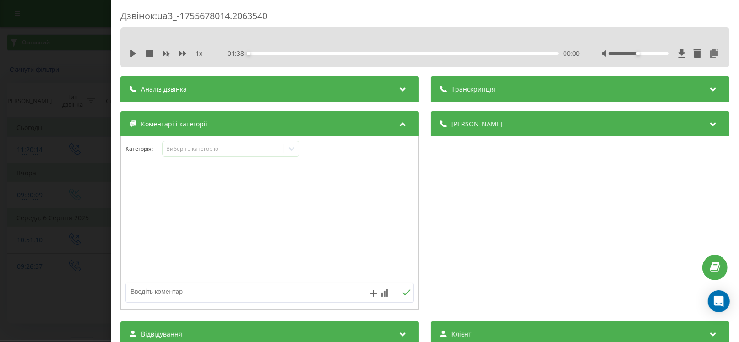
click at [159, 290] on textarea at bounding box center [241, 291] width 230 height 16
paste textarea "запис [DATE] на 10:00:00 [PERSON_NAME] Zen 1,5D (90hp) MT5 Коричневый пепел № К…"
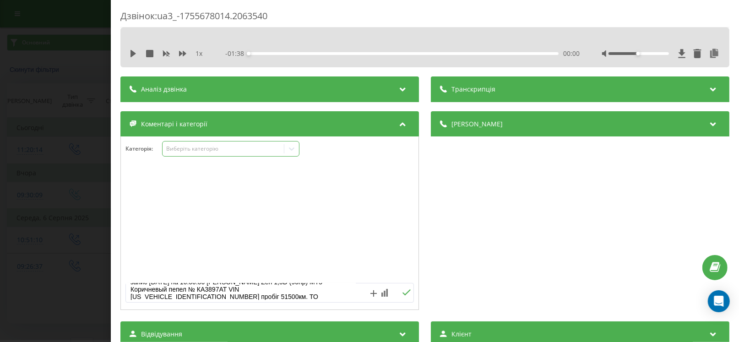
type textarea "запис [DATE] на 10:00:00 [PERSON_NAME] Zen 1,5D (90hp) MT5 Коричневый пепел № К…"
click at [167, 146] on div "Виберіть категорію" at bounding box center [223, 148] width 114 height 7
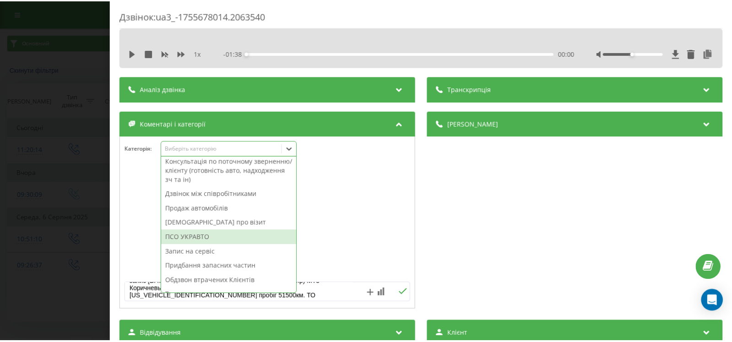
scroll to position [45, 0]
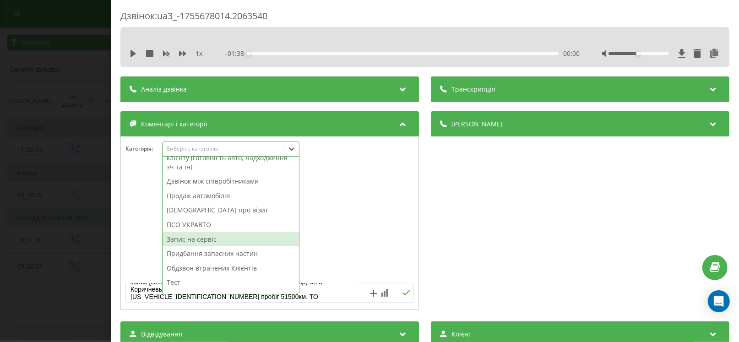
click at [196, 236] on div "Запис на сервіс" at bounding box center [231, 239] width 136 height 15
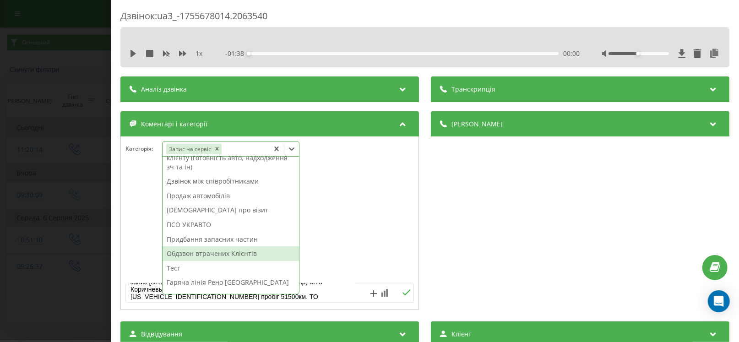
click at [405, 295] on icon at bounding box center [406, 292] width 9 height 6
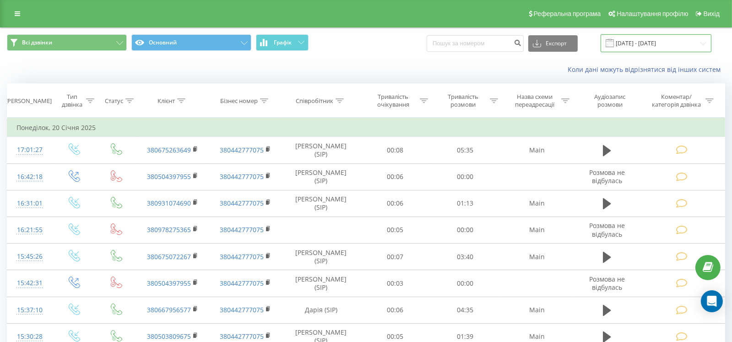
click at [630, 43] on input "20.12.2024 - 20.01.2025" at bounding box center [656, 43] width 111 height 18
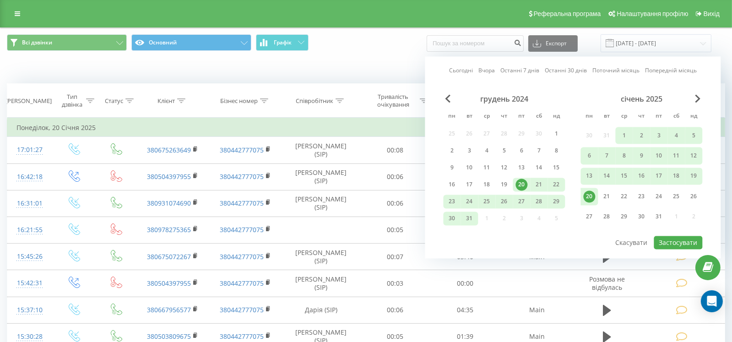
click at [514, 72] on link "Останні 7 днів" at bounding box center [519, 70] width 39 height 9
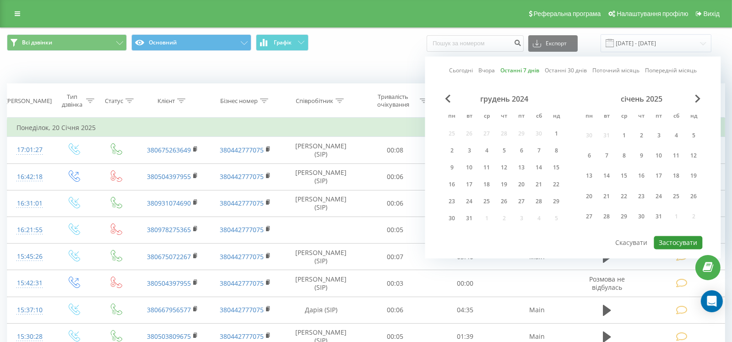
click at [660, 239] on button "Застосувати" at bounding box center [678, 242] width 49 height 13
type input "[DATE] - [DATE]"
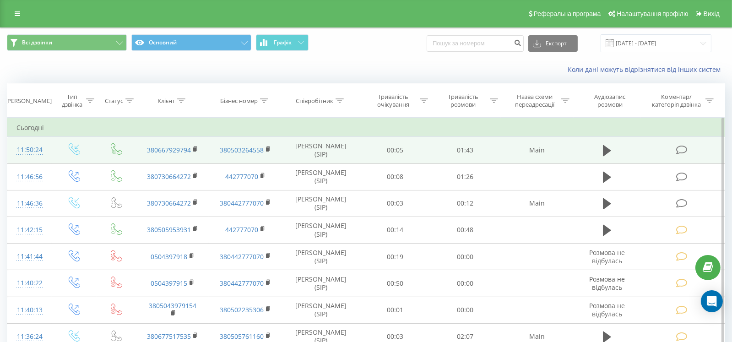
click at [680, 149] on icon at bounding box center [681, 150] width 11 height 10
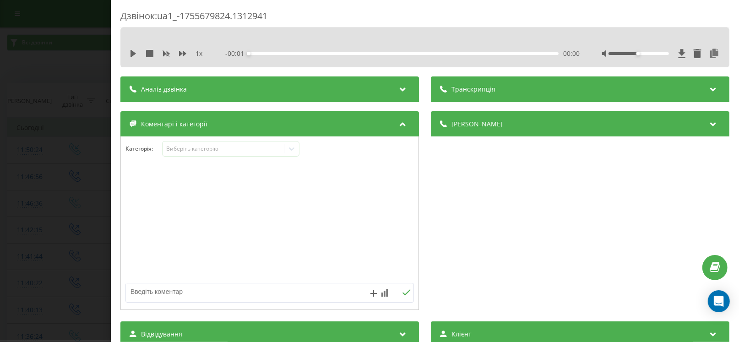
drag, startPoint x: 240, startPoint y: 294, endPoint x: 236, endPoint y: 287, distance: 7.8
click at [236, 290] on textarea at bounding box center [241, 291] width 230 height 16
type textarea "кія, щодо питання забрати гуму зі зберігання"
click at [246, 146] on div "Виберіть категорію" at bounding box center [223, 148] width 114 height 7
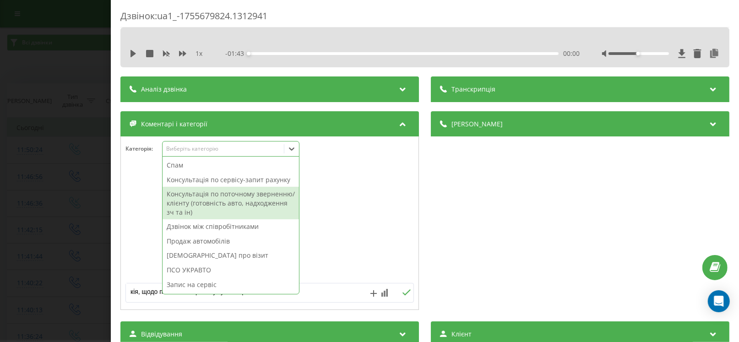
click at [256, 196] on div "Консультація по поточному зверненню/клієнту (готовність авто, надходження зч та…" at bounding box center [231, 203] width 136 height 33
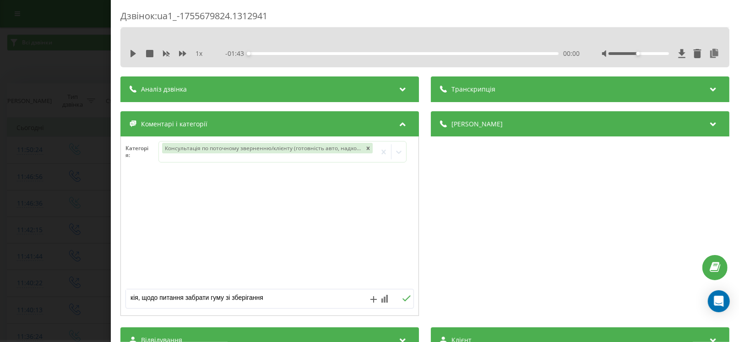
click at [408, 295] on button at bounding box center [406, 299] width 14 height 8
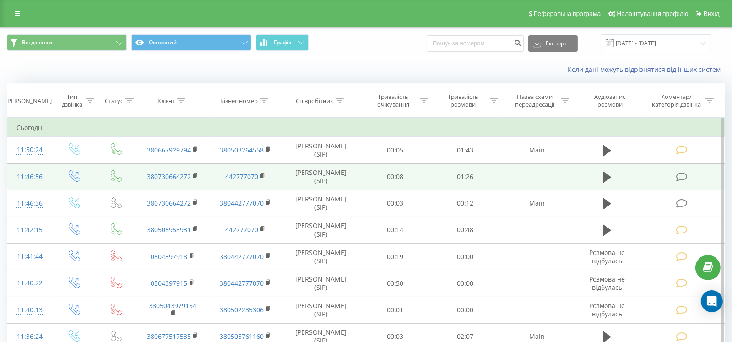
click at [680, 176] on icon at bounding box center [681, 177] width 11 height 10
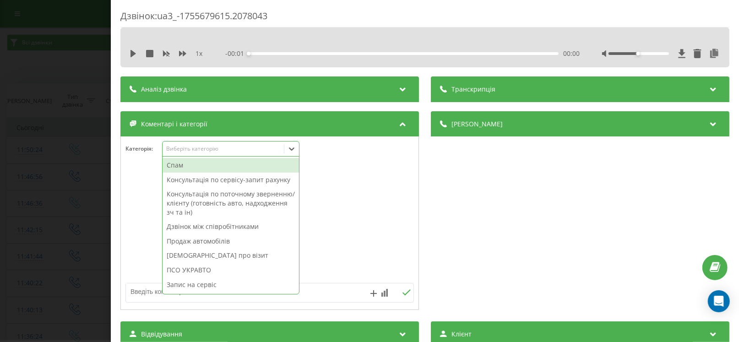
click at [215, 152] on div "Виберіть категорію" at bounding box center [223, 148] width 114 height 7
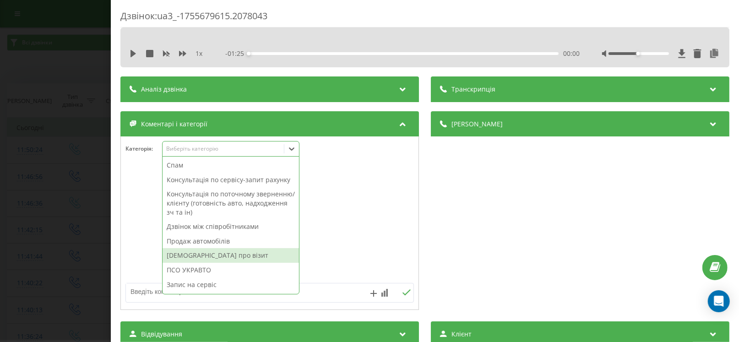
click at [212, 255] on div "[DEMOGRAPHIC_DATA] про візит" at bounding box center [231, 255] width 136 height 15
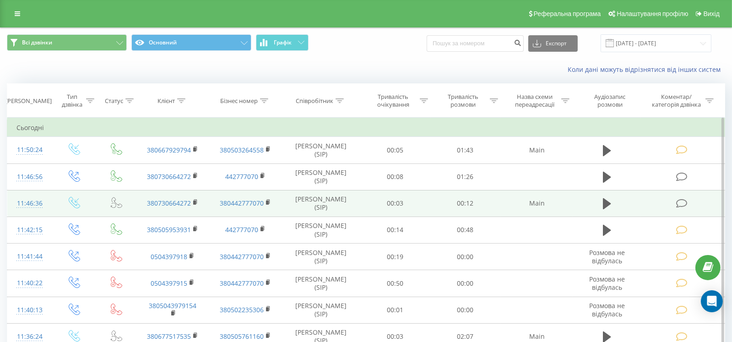
click at [682, 201] on icon at bounding box center [681, 204] width 11 height 10
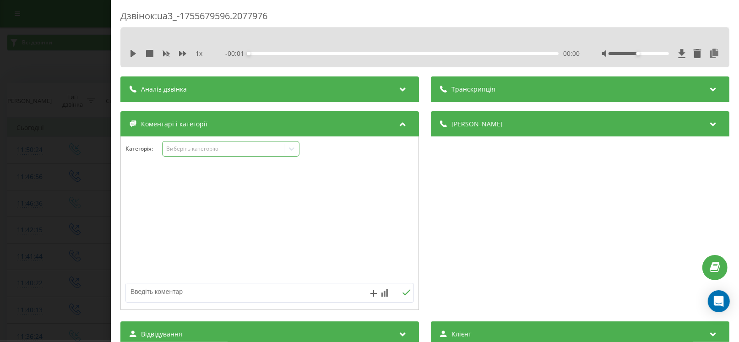
click at [192, 148] on div "Виберіть категорію" at bounding box center [223, 148] width 114 height 7
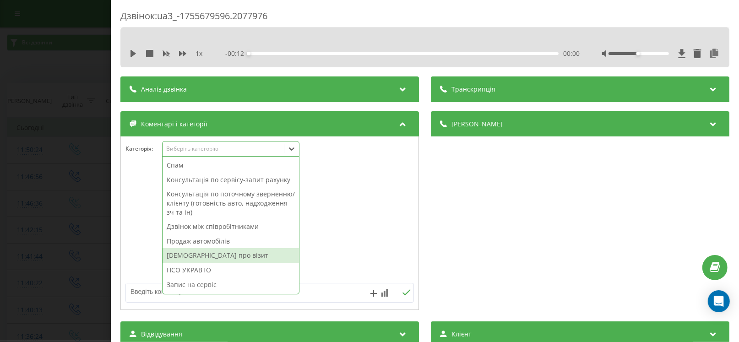
click at [201, 251] on div "[DEMOGRAPHIC_DATA] про візит" at bounding box center [231, 255] width 136 height 15
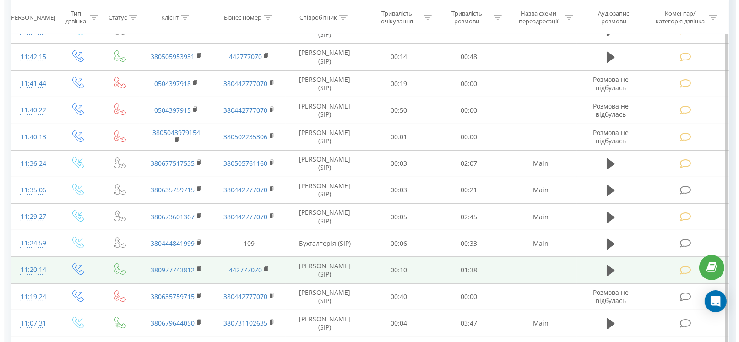
scroll to position [275, 0]
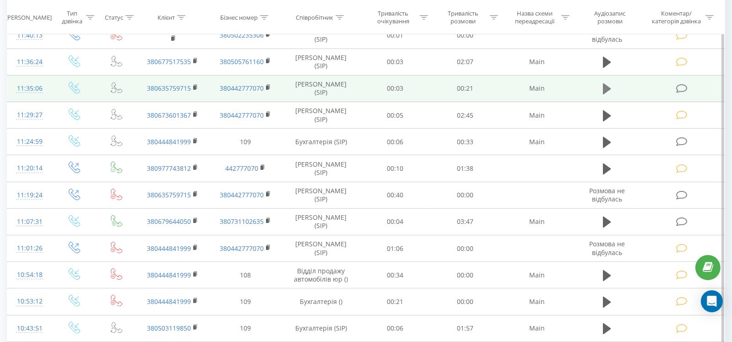
click at [609, 87] on icon at bounding box center [607, 88] width 8 height 11
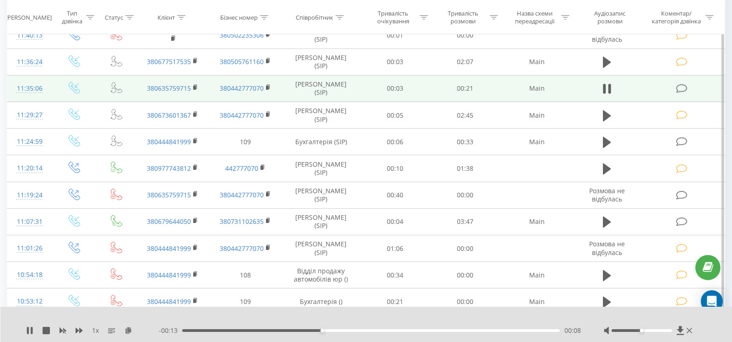
click at [682, 84] on icon at bounding box center [681, 89] width 11 height 10
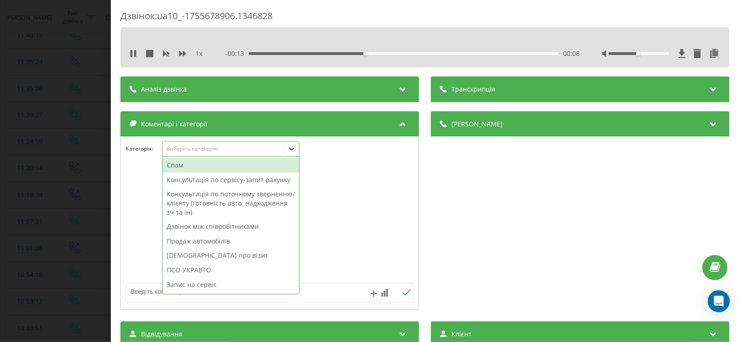
click at [214, 153] on div "Виберіть категорію" at bounding box center [230, 149] width 137 height 16
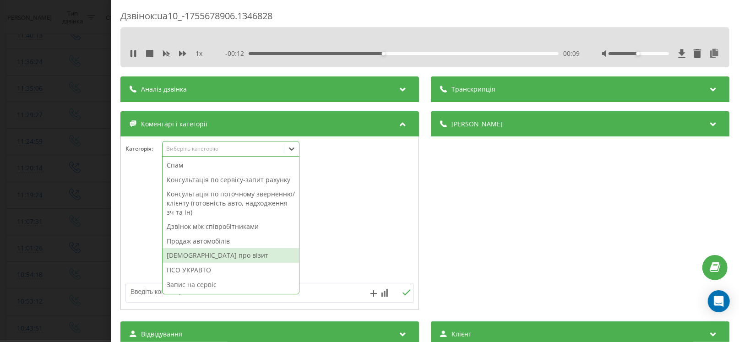
click at [217, 253] on div "[DEMOGRAPHIC_DATA] про візит" at bounding box center [231, 255] width 136 height 15
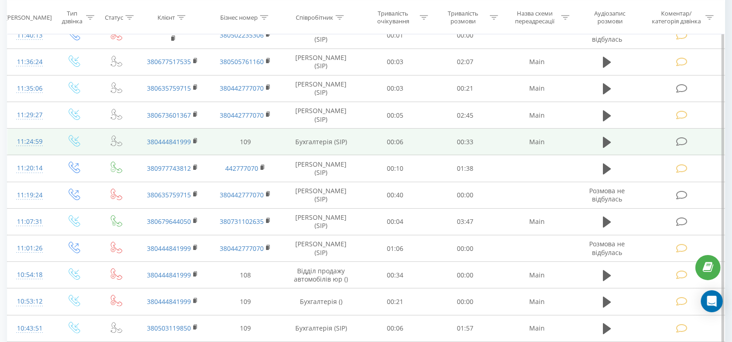
click at [606, 149] on td at bounding box center [606, 142] width 67 height 27
click at [607, 141] on icon at bounding box center [607, 142] width 8 height 11
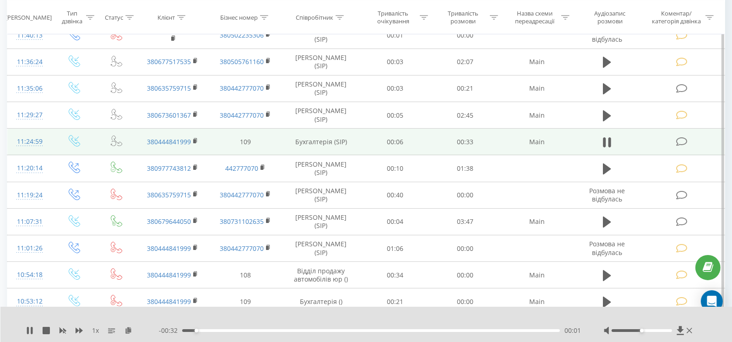
click at [681, 140] on icon at bounding box center [681, 142] width 11 height 10
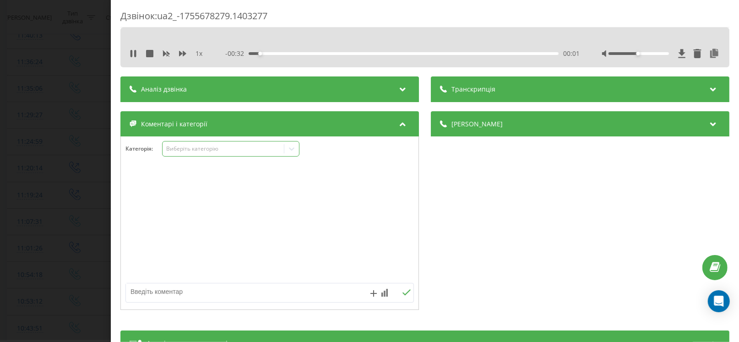
click at [199, 152] on div "Виберіть категорію" at bounding box center [223, 149] width 121 height 9
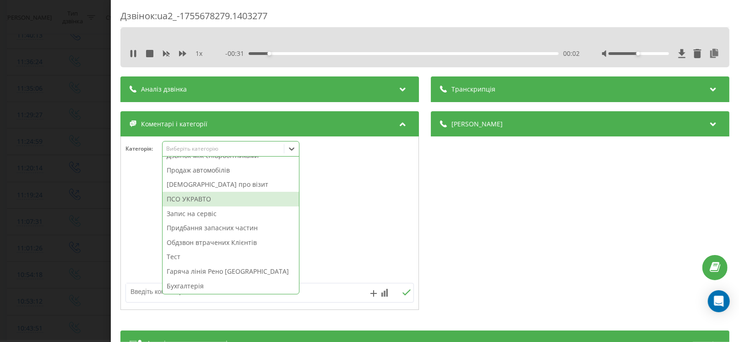
scroll to position [109, 0]
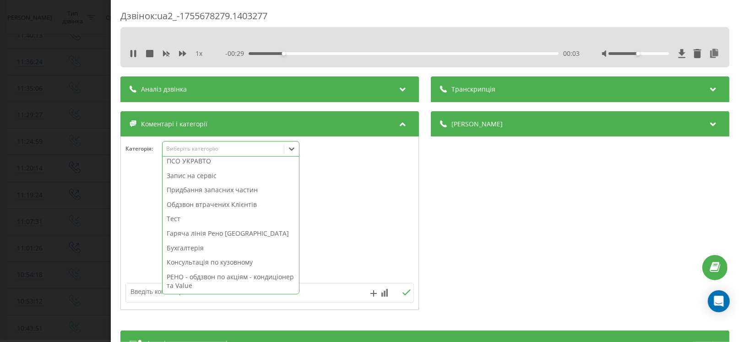
click at [194, 250] on div "Бухгалтерія" at bounding box center [231, 248] width 136 height 15
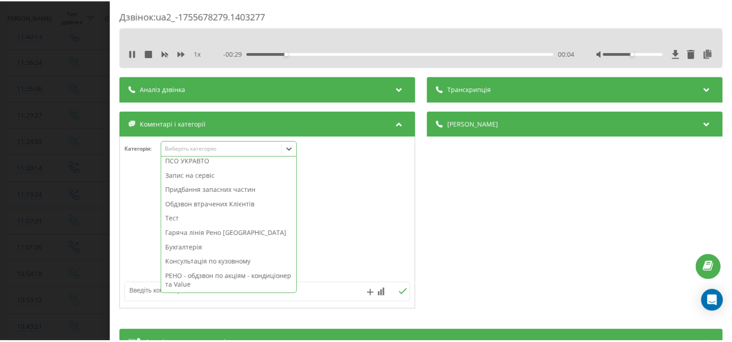
scroll to position [94, 0]
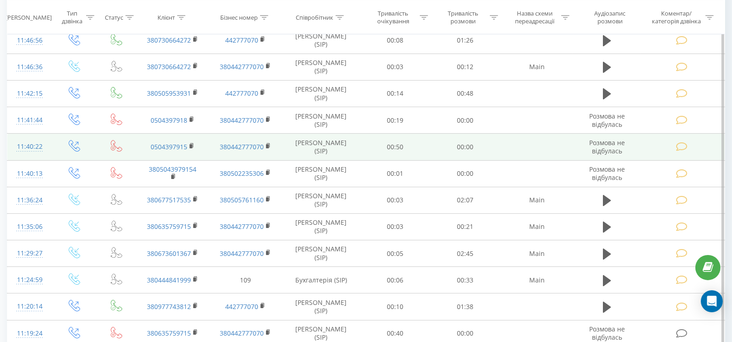
scroll to position [275, 0]
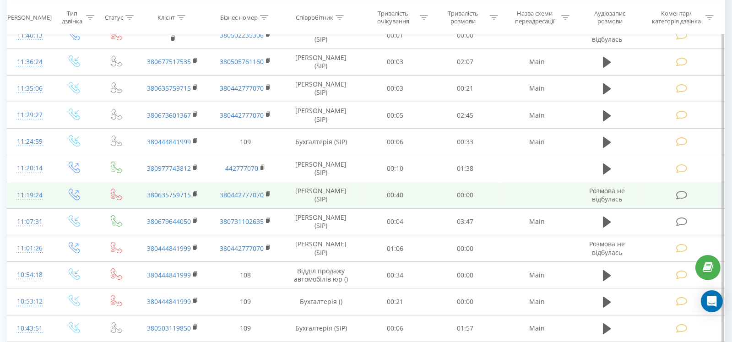
click at [682, 194] on icon at bounding box center [681, 195] width 11 height 10
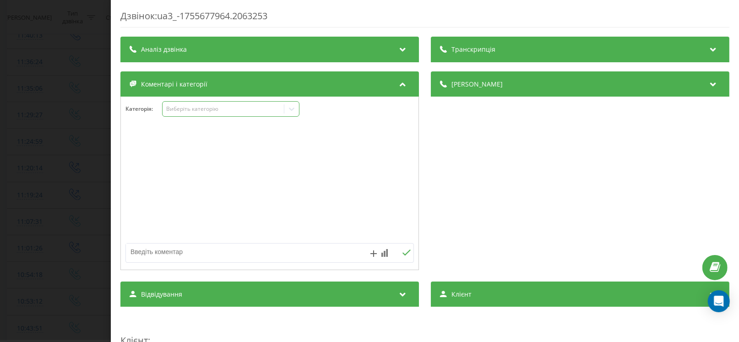
click at [219, 113] on div "Виберіть категорію" at bounding box center [223, 109] width 121 height 9
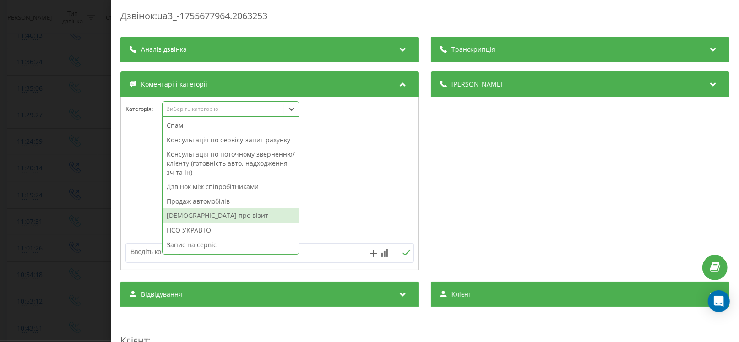
click at [218, 215] on div "[DEMOGRAPHIC_DATA] про візит" at bounding box center [231, 215] width 136 height 15
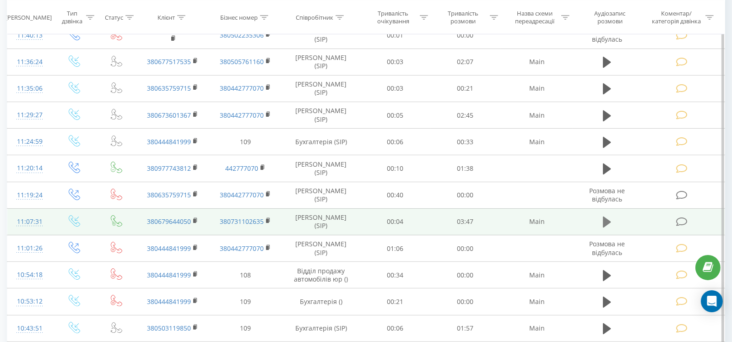
click at [607, 218] on icon at bounding box center [607, 222] width 8 height 11
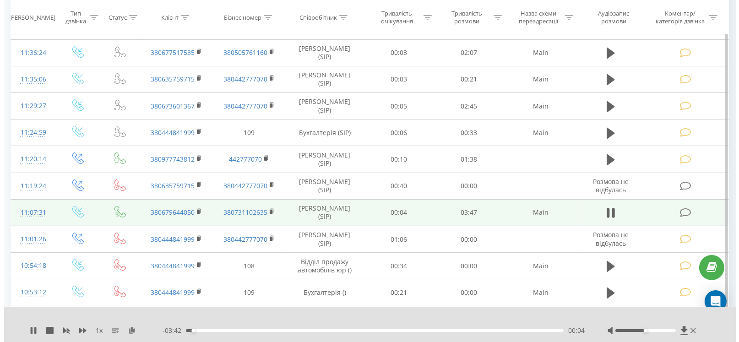
scroll to position [271, 0]
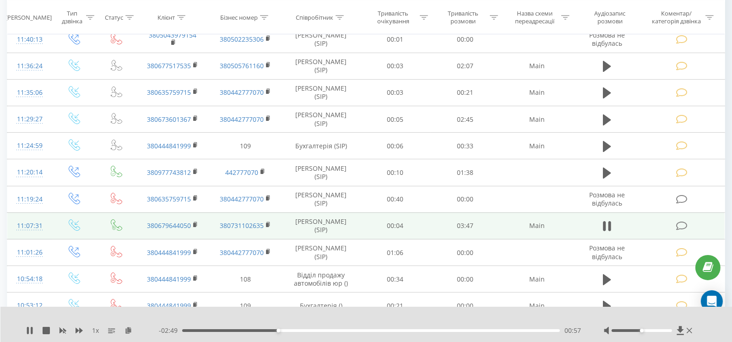
click at [681, 223] on icon at bounding box center [681, 226] width 11 height 10
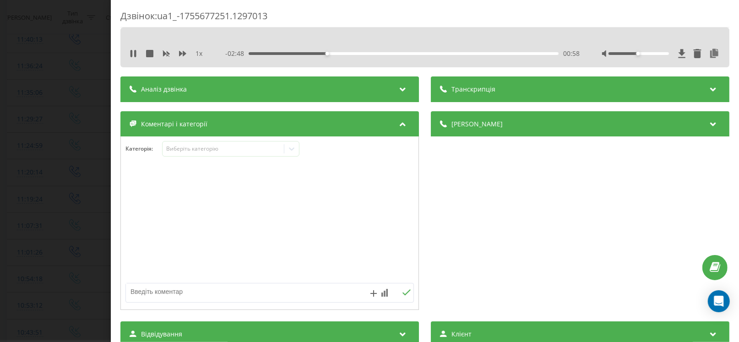
click at [178, 292] on textarea at bounding box center [241, 291] width 230 height 16
paste textarea "[DATE]"
paste textarea "09:00:00"
paste textarea "NEW DUSTER Zen 1,5D (110hp) EDC6 4x2 Дюна (HNP) (HNP) № АМ5117СК VIN [US_VEHICL…"
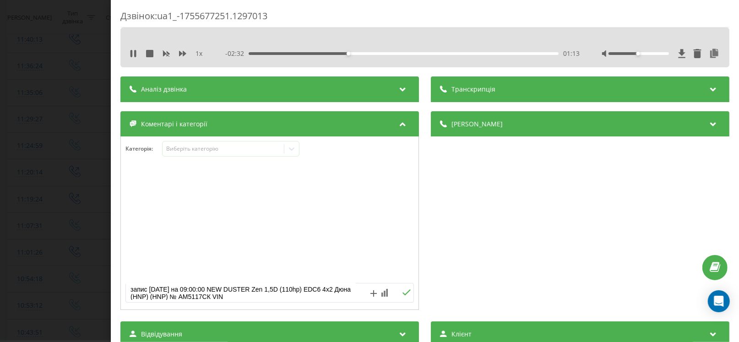
paste textarea "Пробіг 70 тис км Не працює сигнал.Запобіжник цілий."
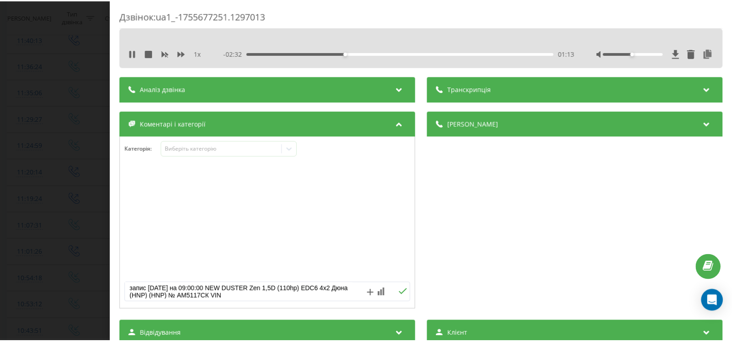
scroll to position [17, 0]
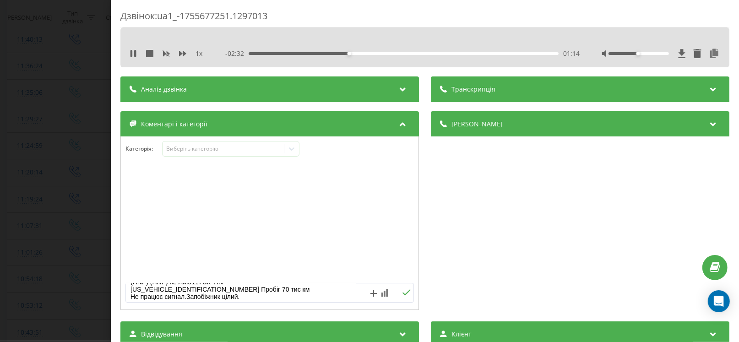
type textarea "запис [DATE] на 09:00:00 NEW DUSTER Zen 1,5D (110hp) EDC6 4x2 Дюна (HNP) (HNP) …"
click at [222, 140] on div "Категорія : Виберіть категорію запис [DATE] на 09:00:00 NEW DUSTER Zen 1,5D (11…" at bounding box center [269, 223] width 299 height 174
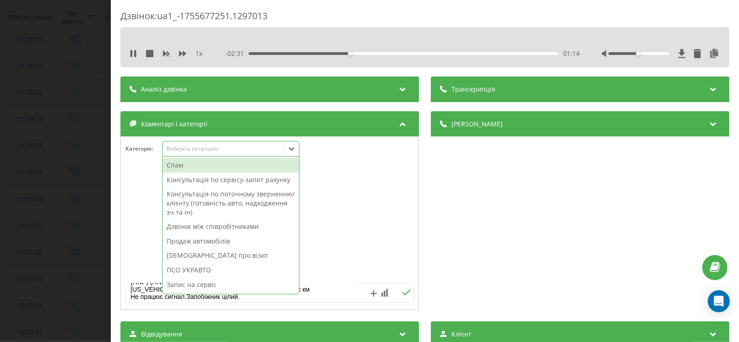
click at [217, 147] on div "Виберіть категорію" at bounding box center [223, 148] width 114 height 7
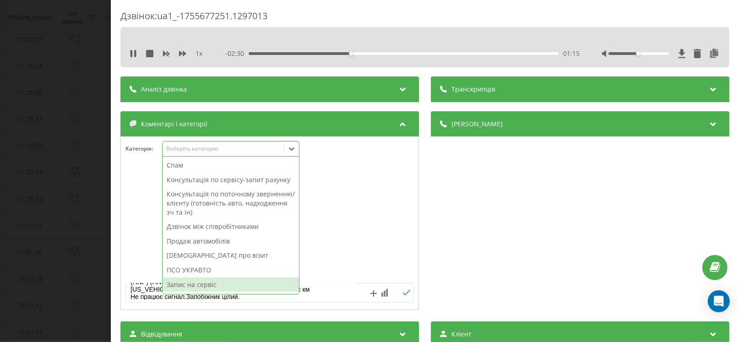
click at [201, 282] on div "Запис на сервіс" at bounding box center [231, 284] width 136 height 15
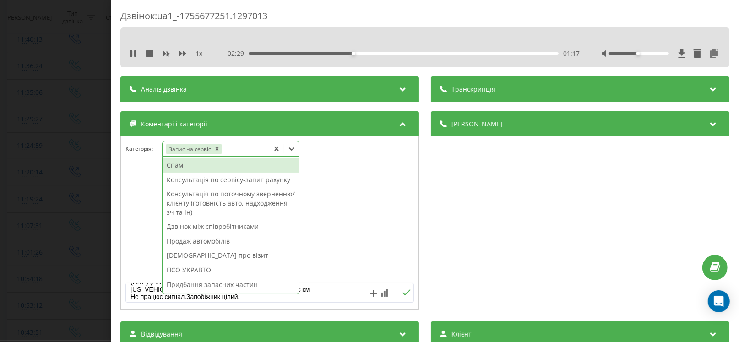
click at [402, 296] on button at bounding box center [406, 293] width 14 height 8
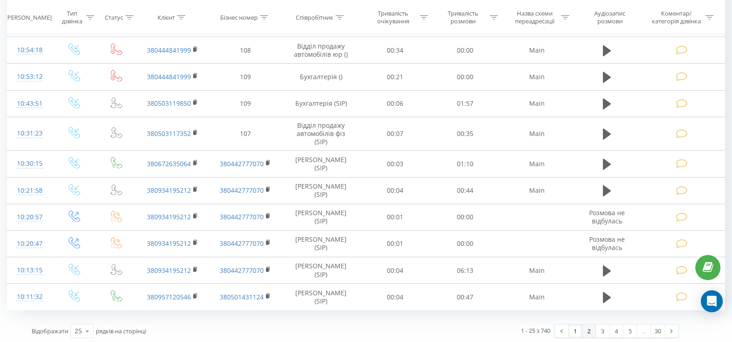
click at [586, 327] on link "2" at bounding box center [589, 331] width 14 height 13
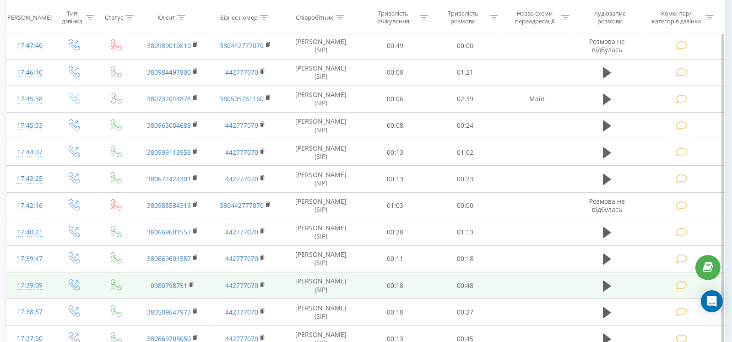
scroll to position [518, 0]
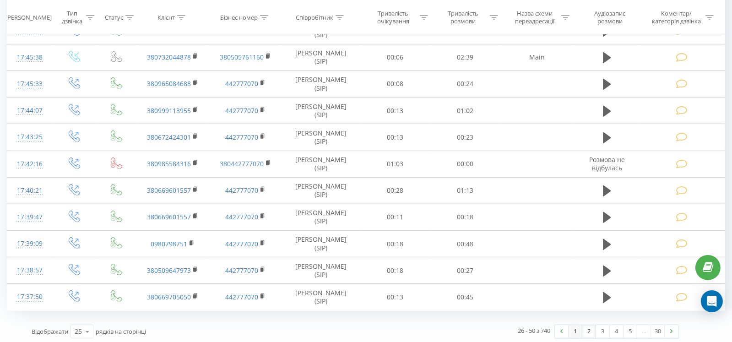
click at [573, 327] on link "1" at bounding box center [576, 331] width 14 height 13
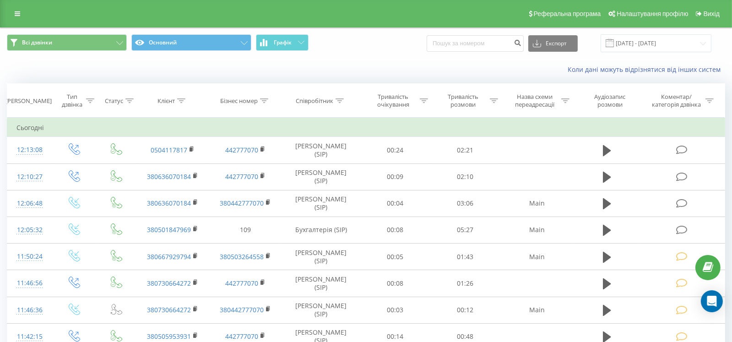
click at [82, 72] on div "Коли дані можуть відрізнятися вiд інших систем" at bounding box center [365, 70] width 731 height 22
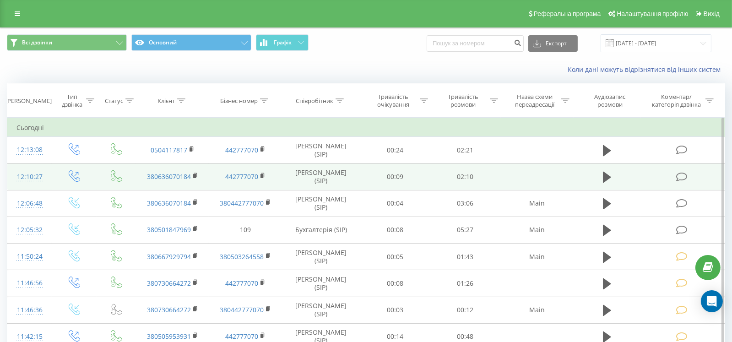
click at [677, 179] on icon at bounding box center [681, 177] width 11 height 10
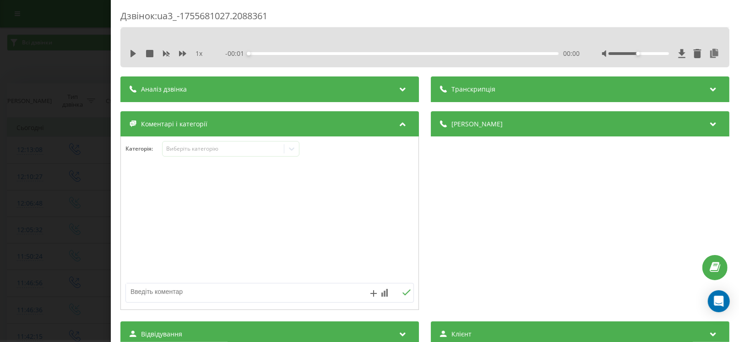
click at [193, 295] on textarea at bounding box center [241, 291] width 230 height 16
paste textarea "[DATE]"
paste textarea "09:00:00"
paste textarea "Qashqai J11B № АІ5844МВ VIN [US_VEHICLE_IDENTIFICATION_NUMBER]"
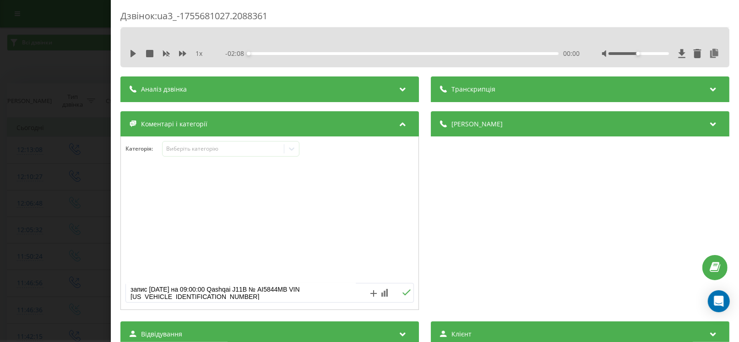
paste textarea "пробіг 241 000км. є підозра на термостат, що погано працює, на машині пропадала…"
type textarea "запис [DATE] на 09:00:00 Qashqai J11B № АІ5844МВ VIN [US_VEHICLE_IDENTIFICATION…"
click at [206, 147] on div "Виберіть категорію" at bounding box center [223, 148] width 114 height 7
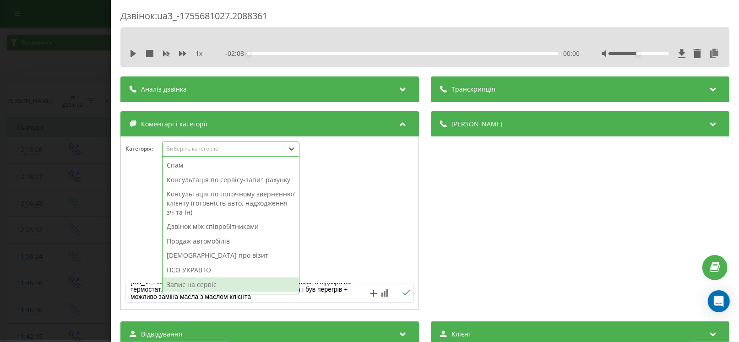
click at [207, 282] on div "Запис на сервіс" at bounding box center [231, 284] width 136 height 15
click at [352, 267] on div at bounding box center [270, 223] width 298 height 110
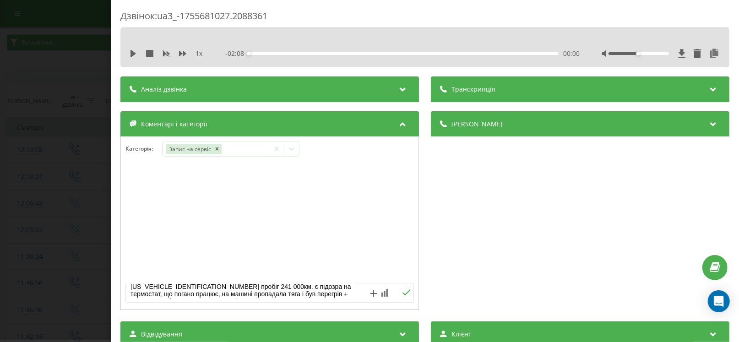
scroll to position [0, 0]
drag, startPoint x: 233, startPoint y: 299, endPoint x: 60, endPoint y: 239, distance: 183.6
click at [60, 239] on div "Дзвінок : ua3_-1755681027.2088361 1 x - 02:08 00:00 00:00 Транскрипція Для AI-а…" at bounding box center [369, 171] width 739 height 342
click at [405, 289] on icon at bounding box center [406, 292] width 9 height 6
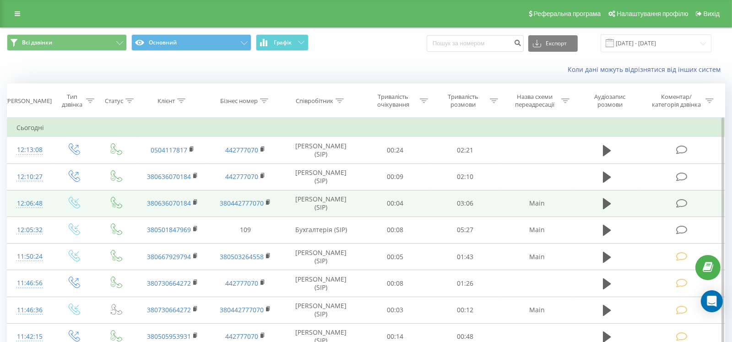
click at [680, 199] on icon at bounding box center [681, 204] width 11 height 10
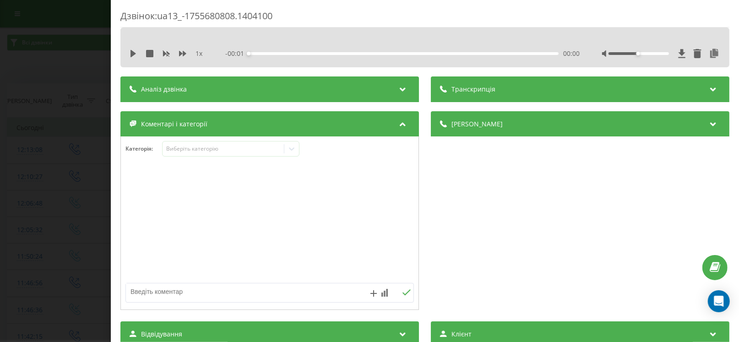
click at [159, 294] on textarea at bounding box center [241, 291] width 230 height 16
paste textarea "запис [DATE] на 09:00:00 Qashqai J11B № АІ5844МВ VIN [US_VEHICLE_IDENTIFICATION…"
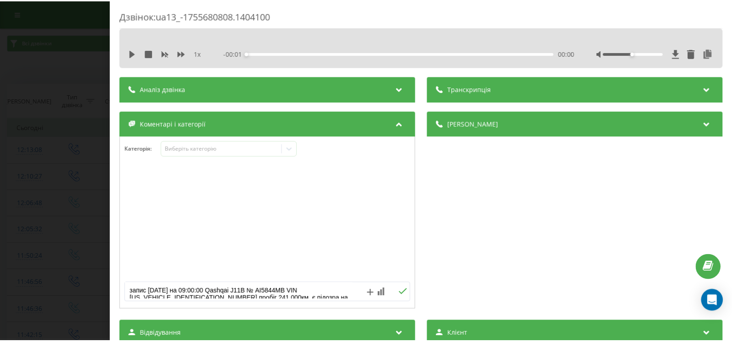
scroll to position [17, 0]
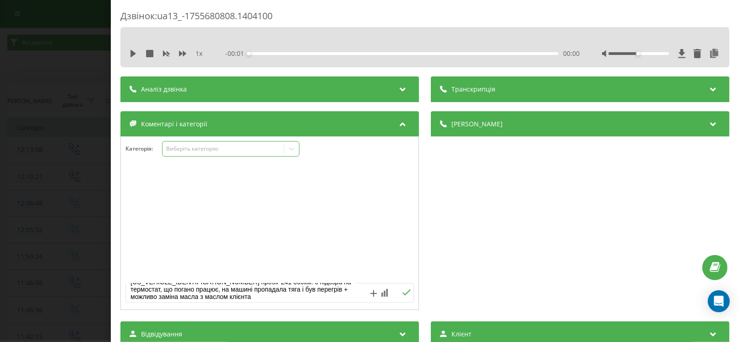
type textarea "запис [DATE] на 09:00:00 Qashqai J11B № АІ5844МВ VIN [US_VEHICLE_IDENTIFICATION…"
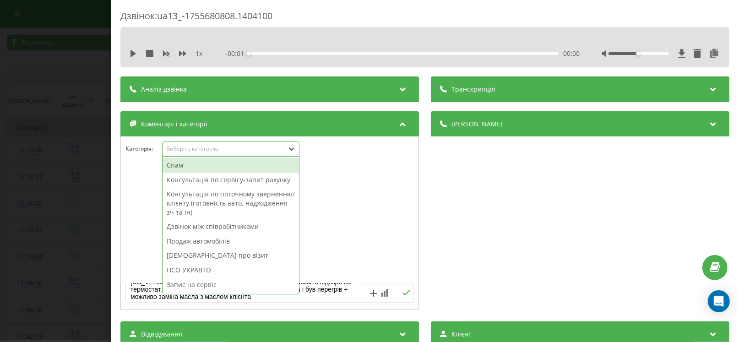
click at [181, 150] on div "Виберіть категорію" at bounding box center [223, 148] width 114 height 7
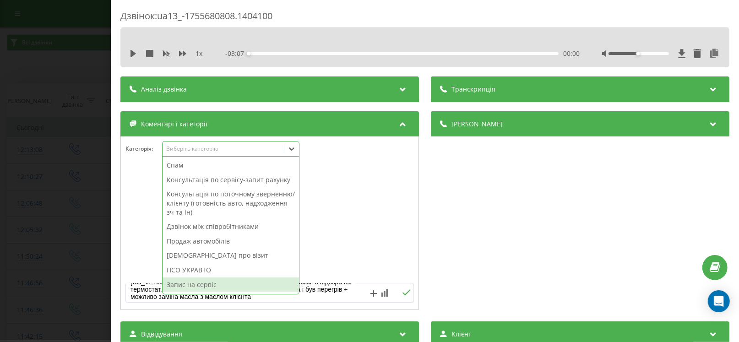
click at [197, 281] on div "Запис на сервіс" at bounding box center [231, 284] width 136 height 15
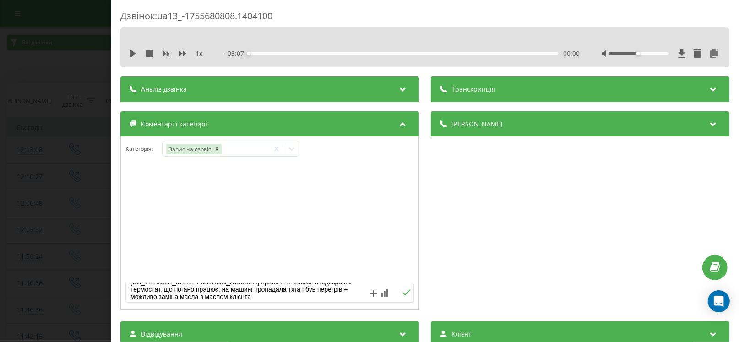
click at [402, 293] on icon at bounding box center [406, 292] width 8 height 6
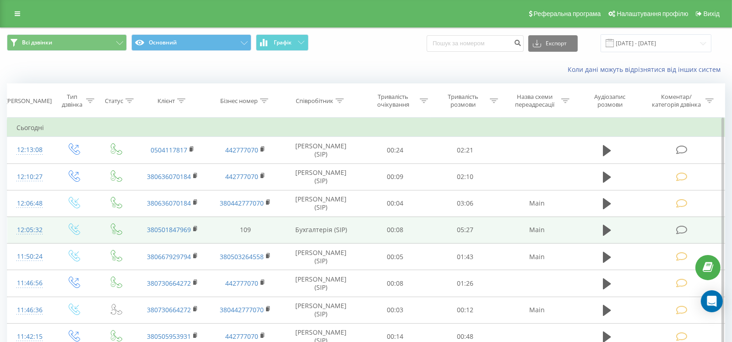
click at [677, 229] on icon at bounding box center [681, 230] width 11 height 10
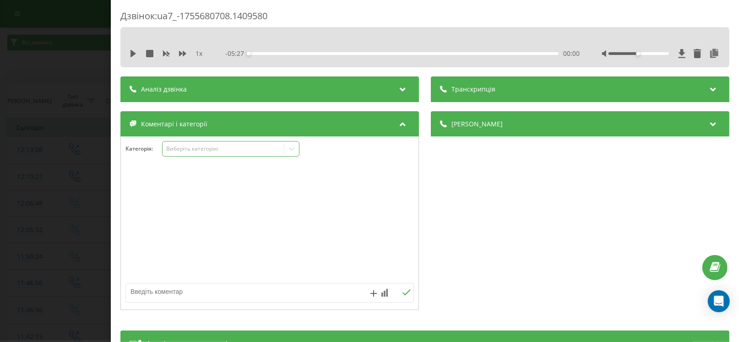
click at [202, 145] on div "Виберіть категорію" at bounding box center [223, 148] width 114 height 7
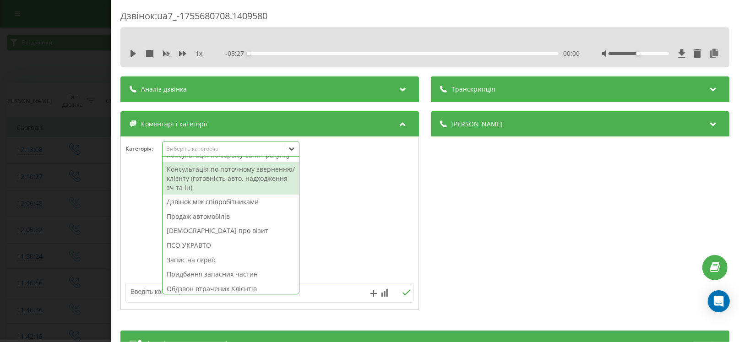
scroll to position [109, 0]
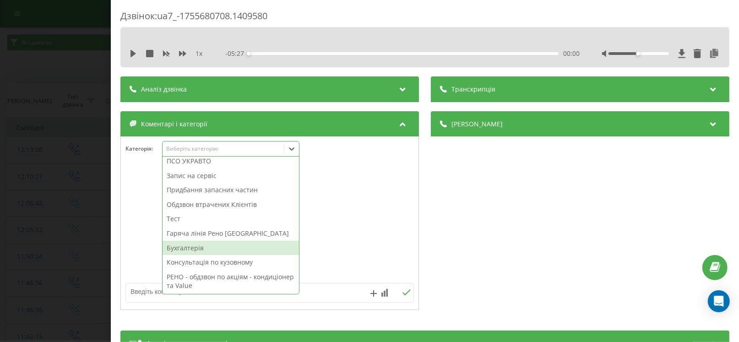
click at [193, 247] on div "Бухгалтерія" at bounding box center [231, 248] width 136 height 15
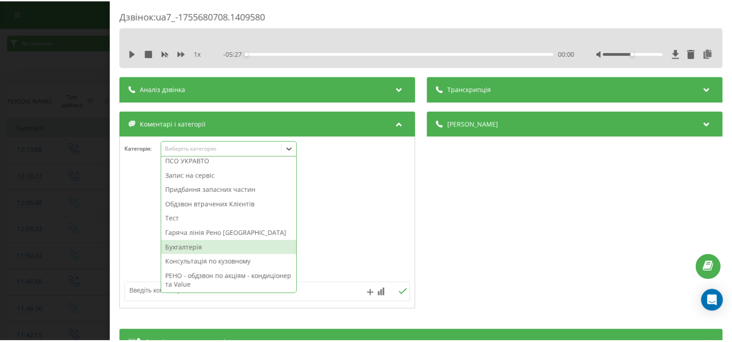
scroll to position [94, 0]
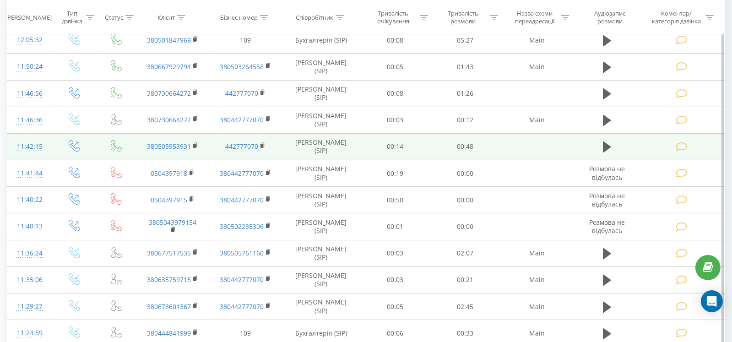
scroll to position [228, 0]
